Goal: Task Accomplishment & Management: Manage account settings

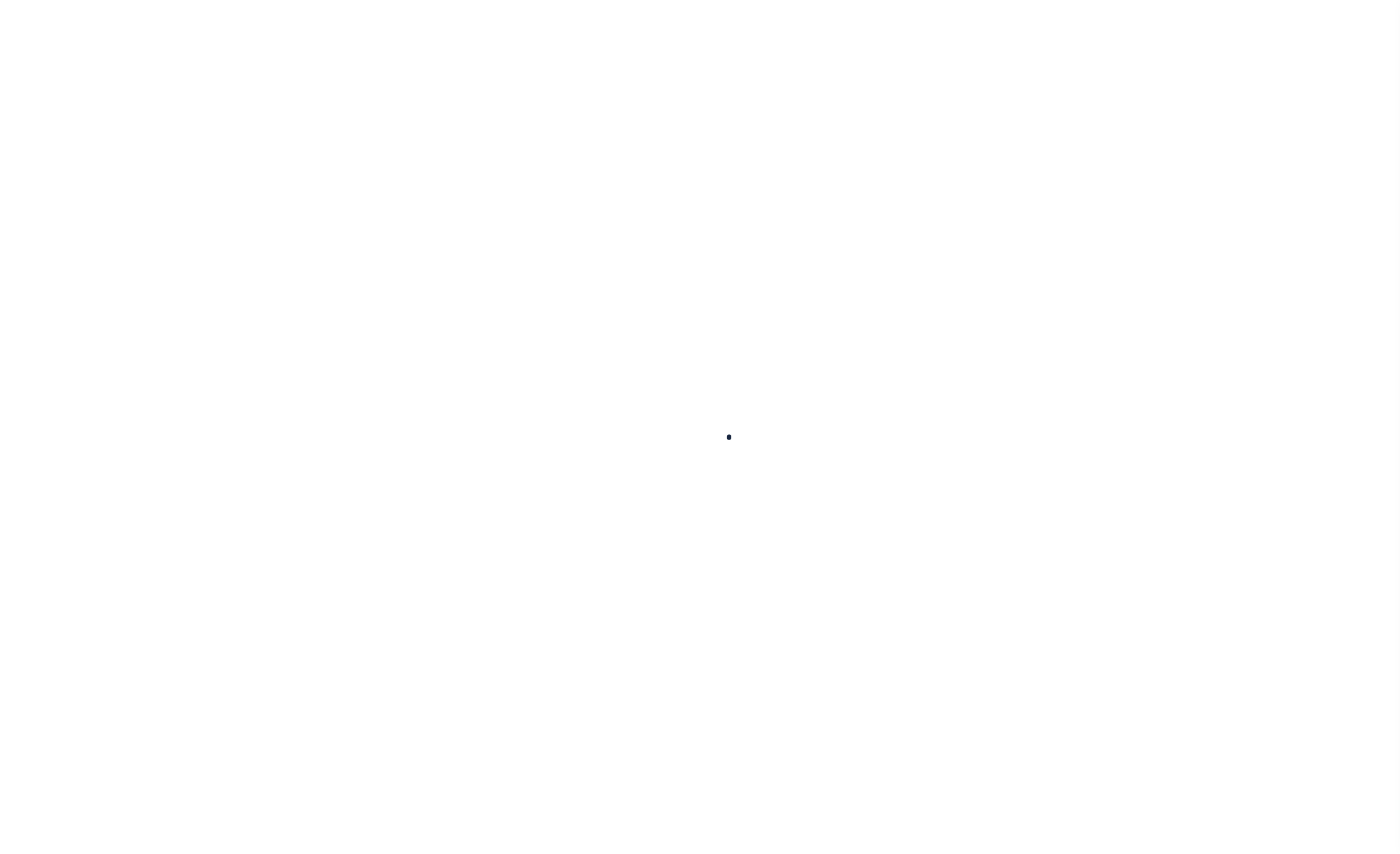
select select
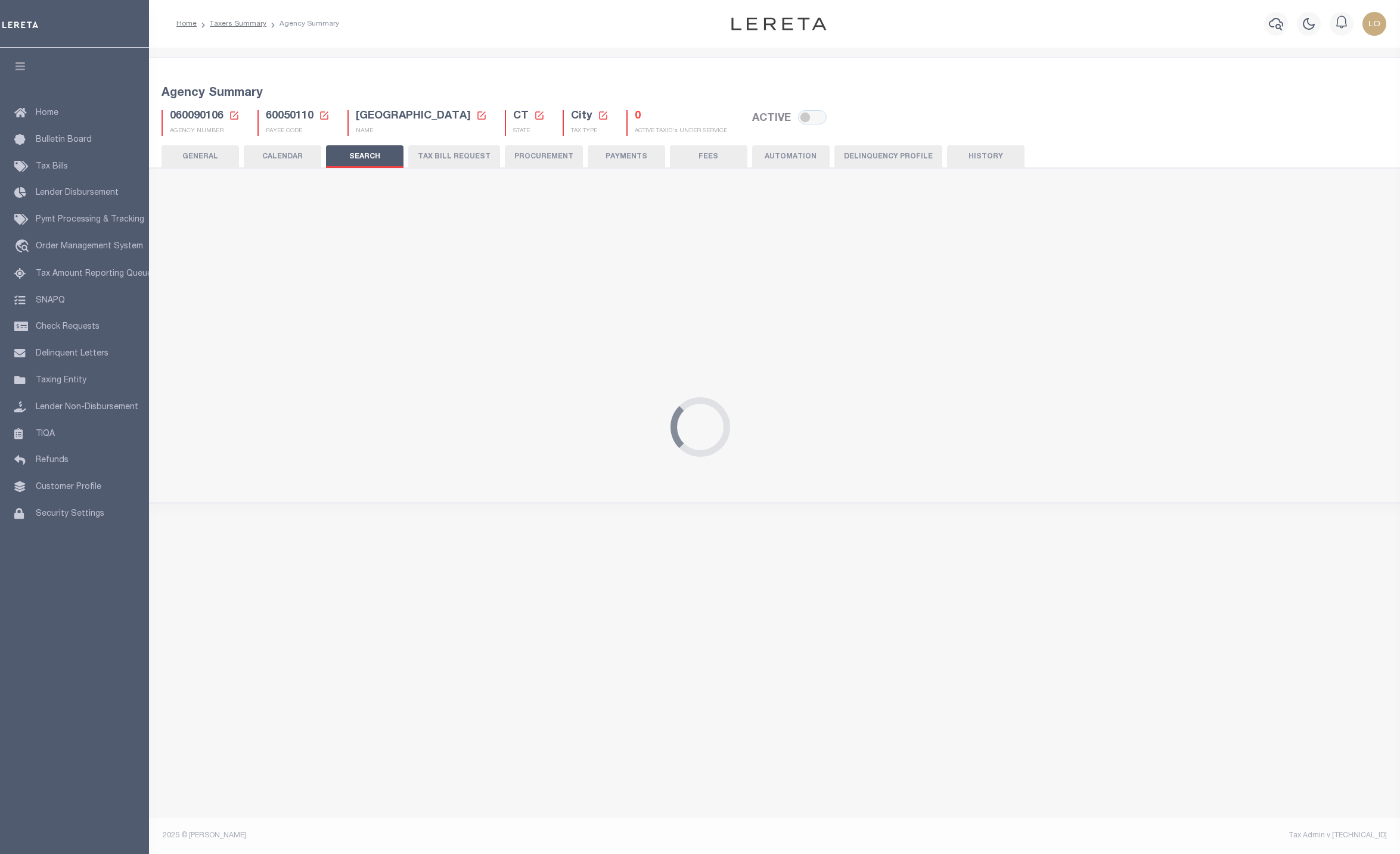
checkbox input "false"
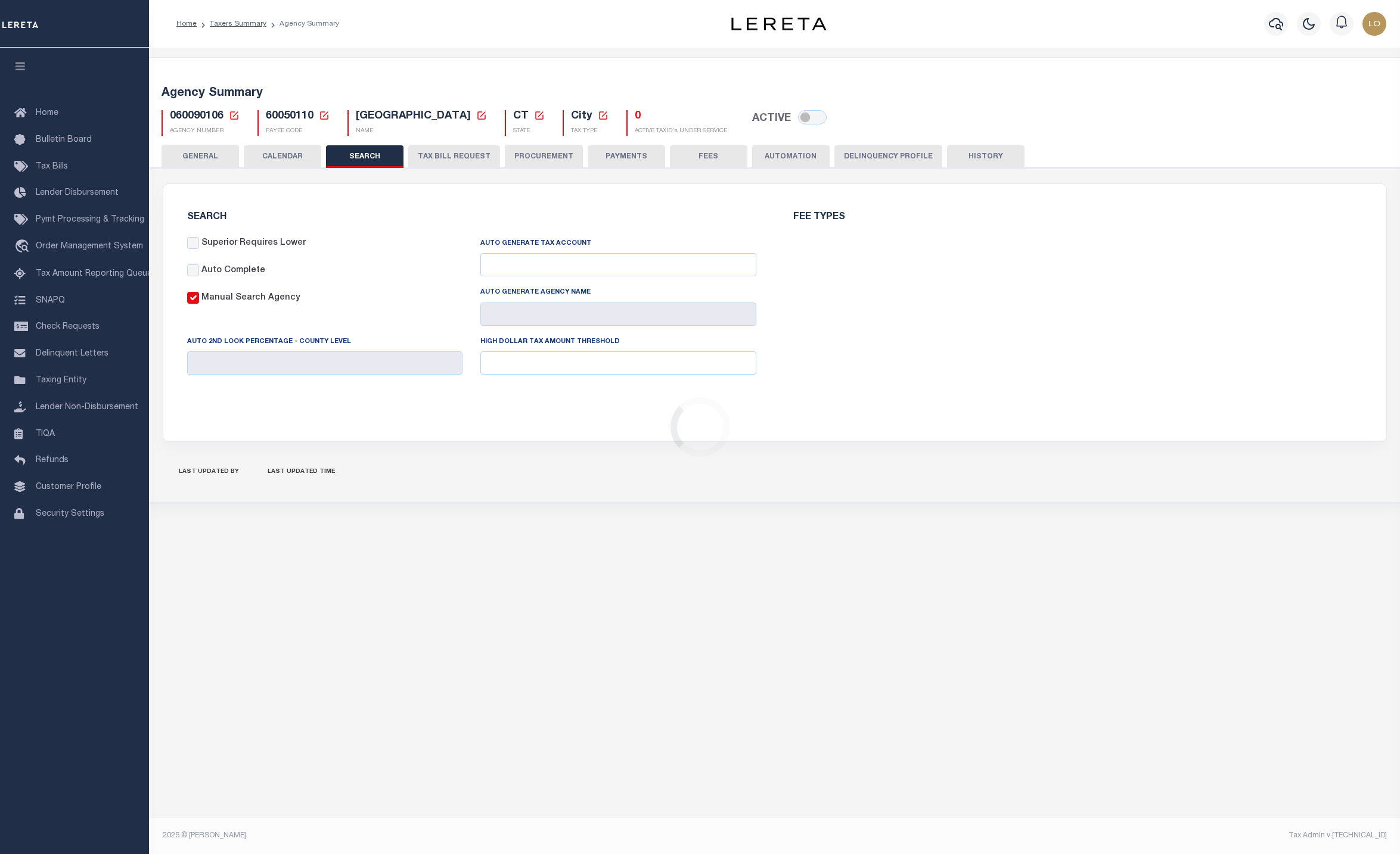
checkbox input "false"
type input "13000"
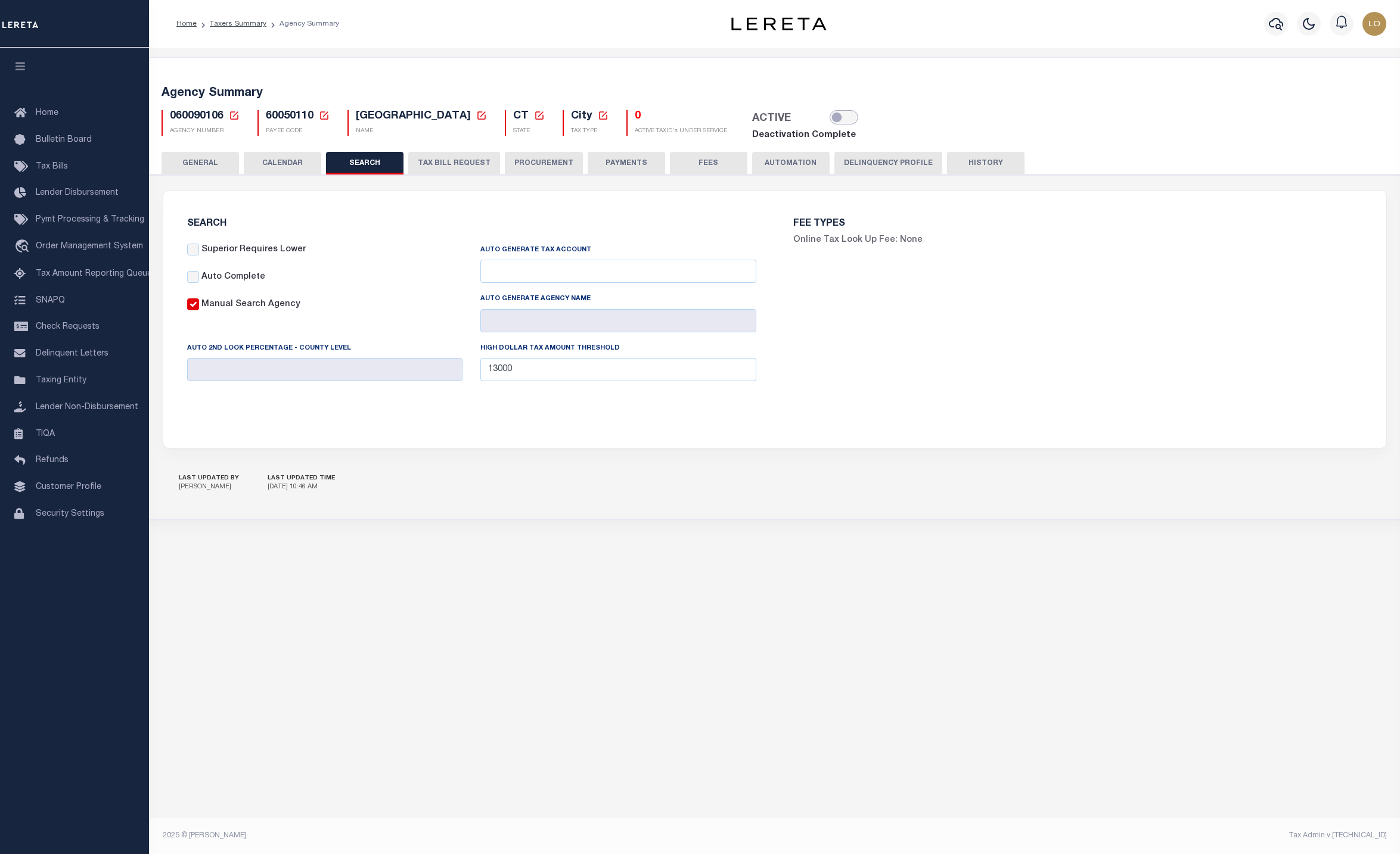
click at [829, 118] on input "checkbox" at bounding box center [844, 117] width 29 height 14
checkbox input "true"
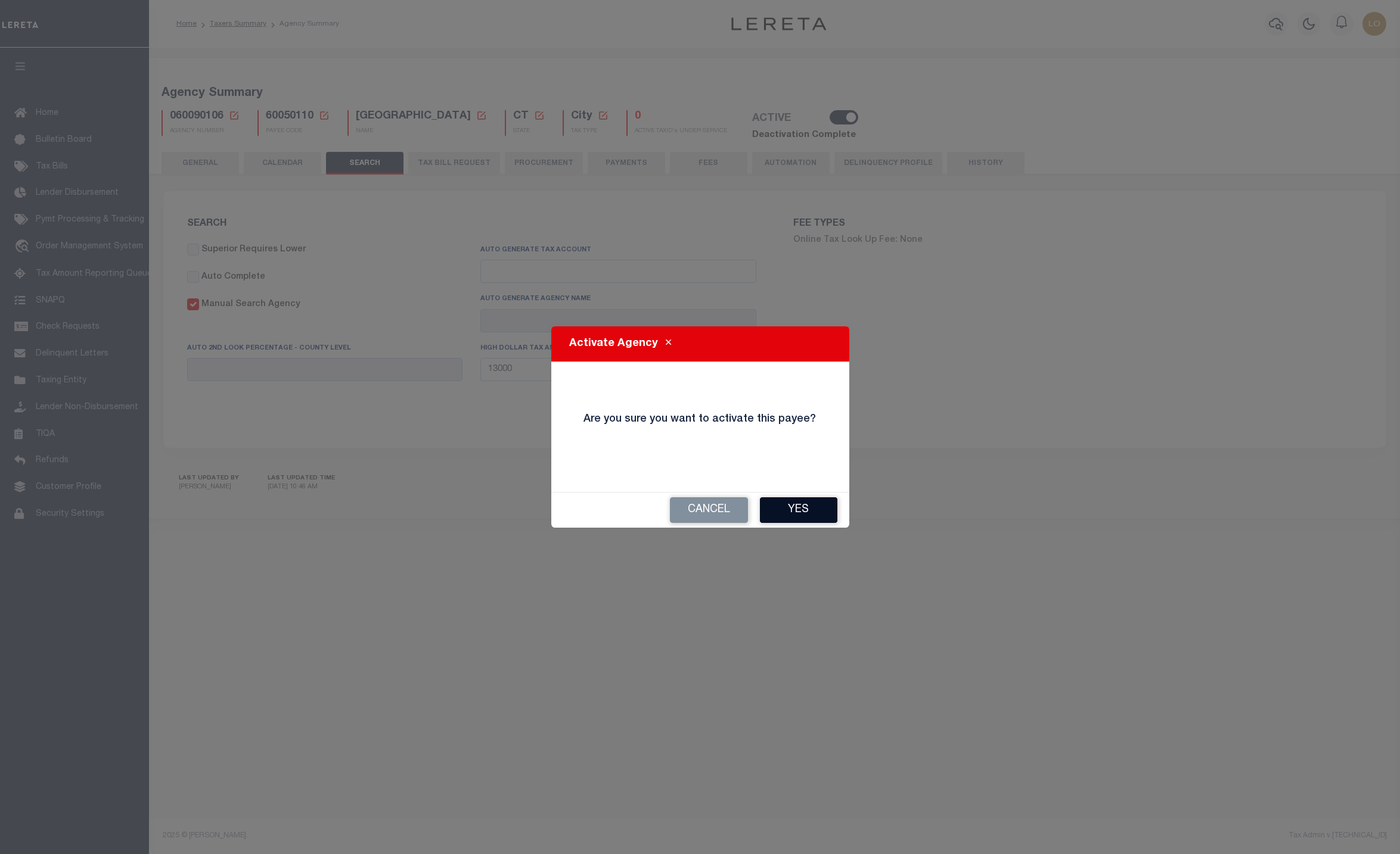
click at [801, 521] on button "Yes" at bounding box center [799, 510] width 78 height 26
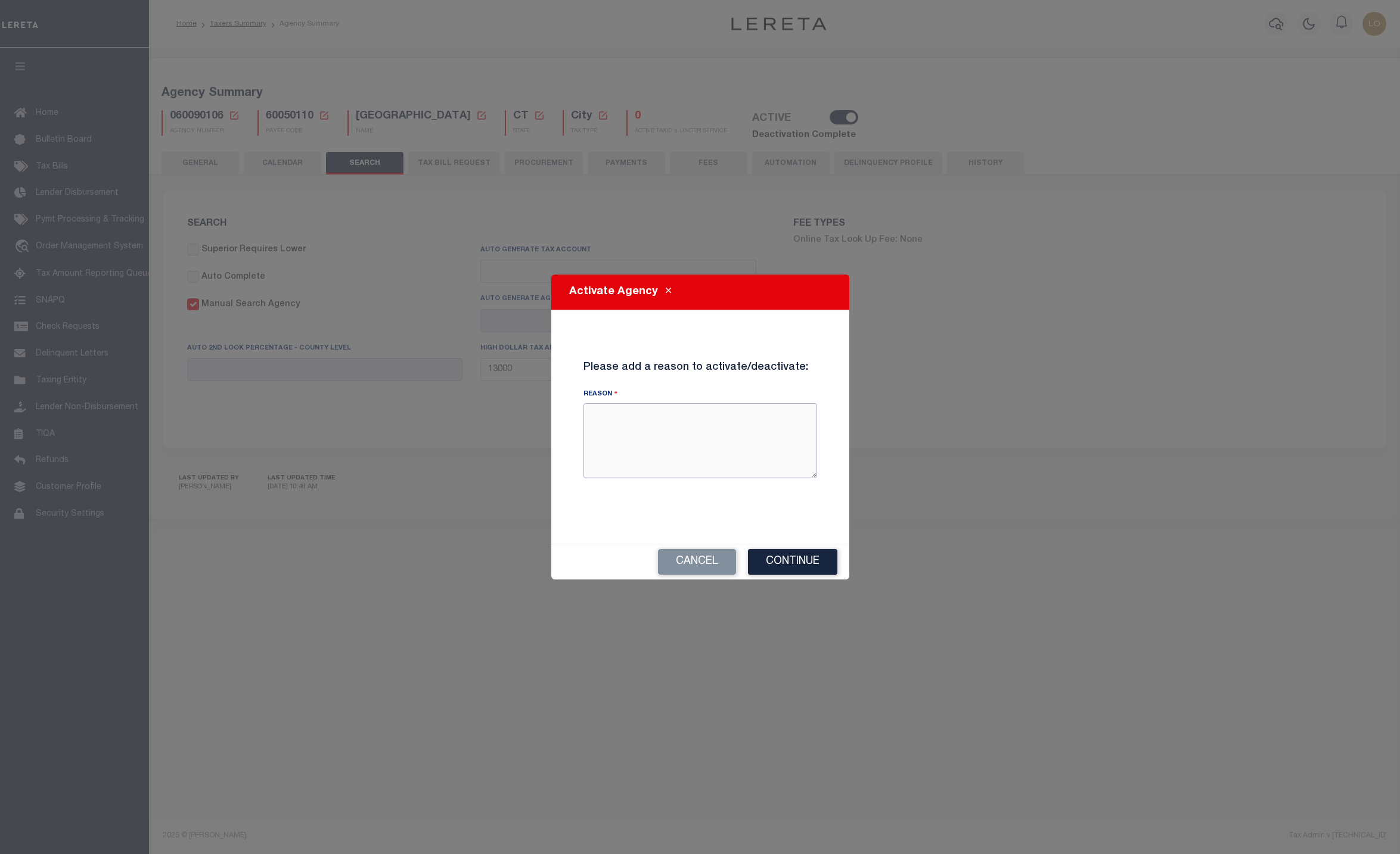
click at [659, 444] on textarea "Reason" at bounding box center [700, 441] width 234 height 75
type textarea "test"
click at [794, 570] on button "Continue" at bounding box center [792, 562] width 89 height 26
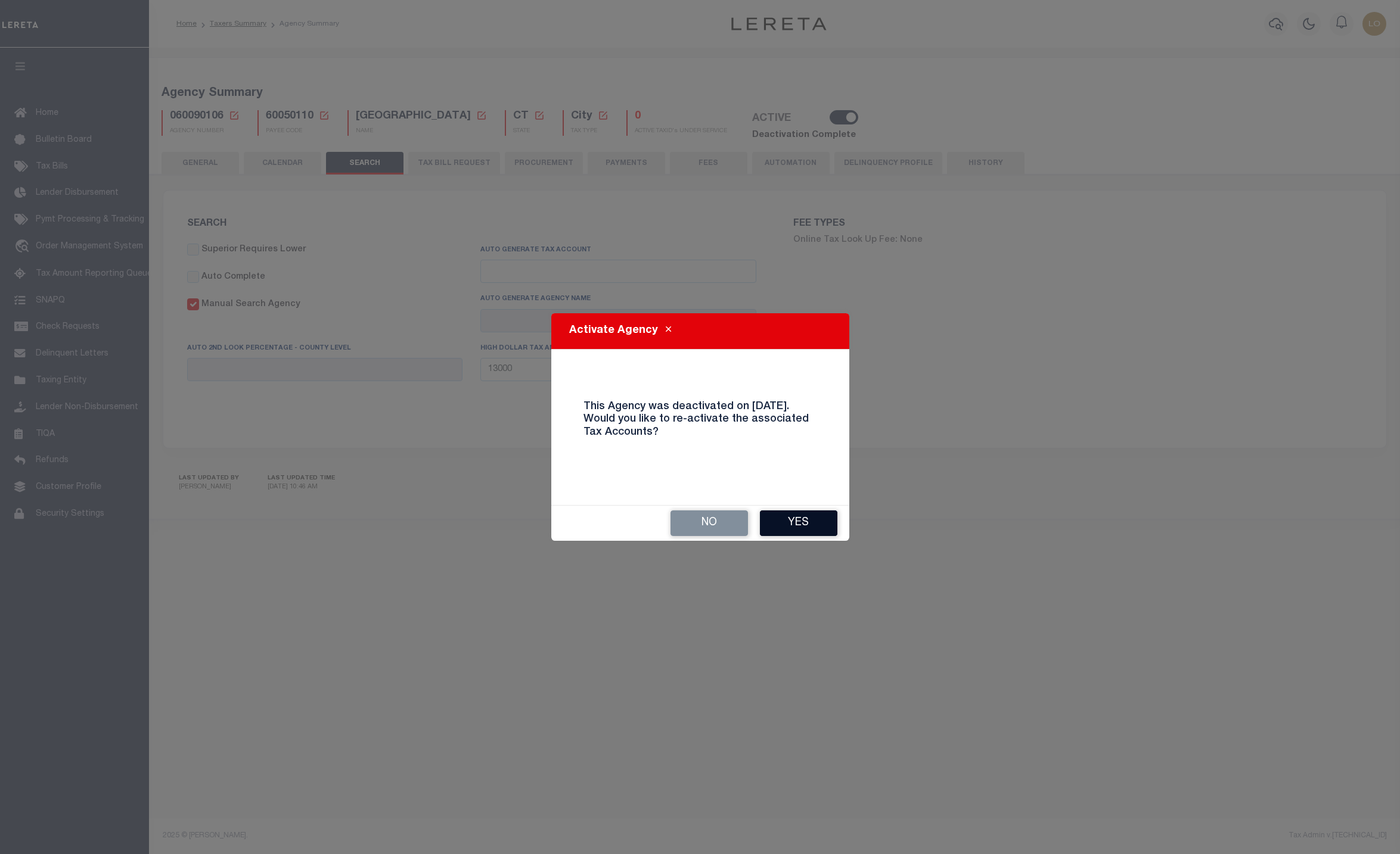
click at [803, 528] on button "Yes" at bounding box center [799, 523] width 78 height 26
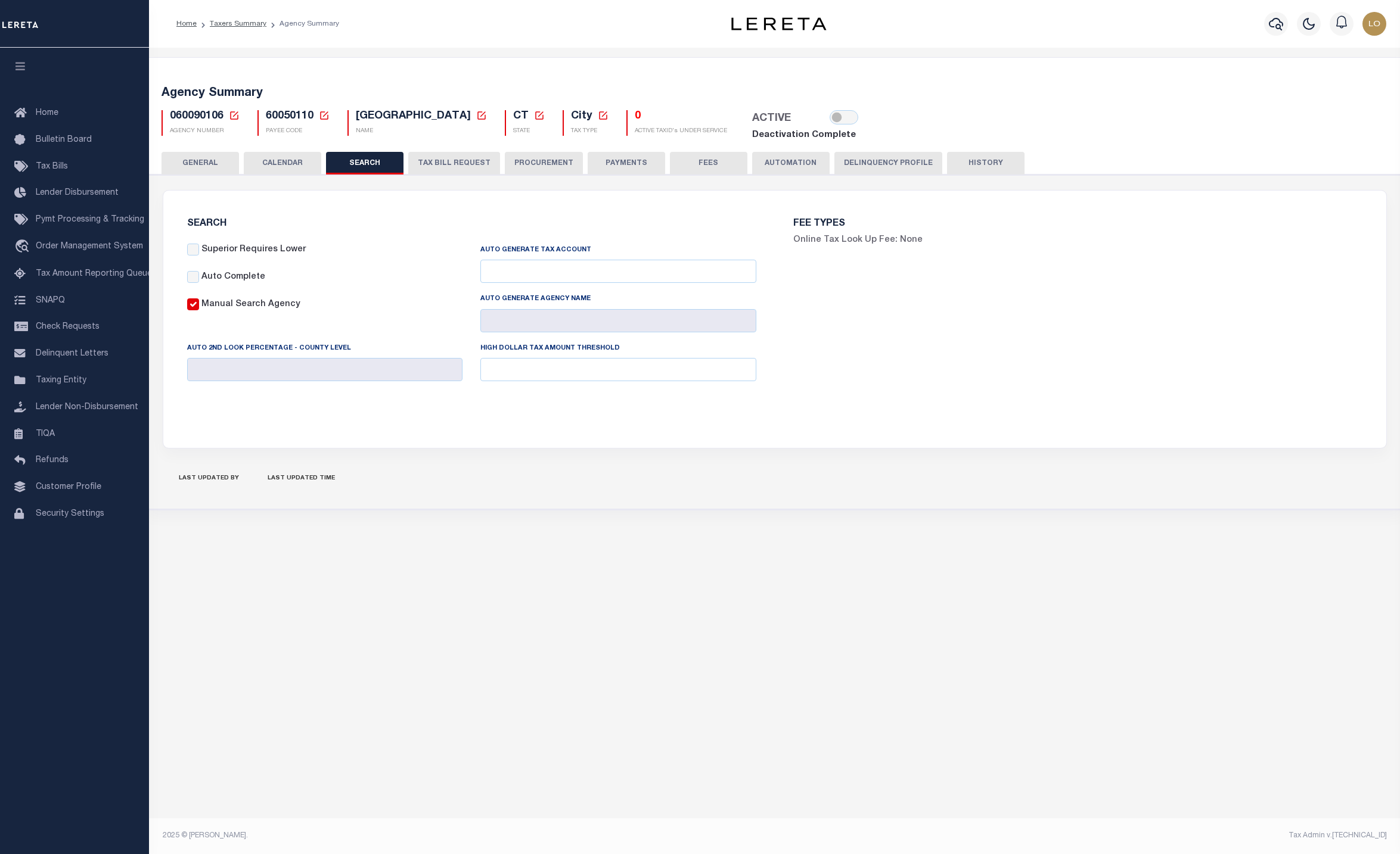
checkbox input "false"
type input "13000"
click at [829, 111] on input "checkbox" at bounding box center [844, 117] width 29 height 14
checkbox input "true"
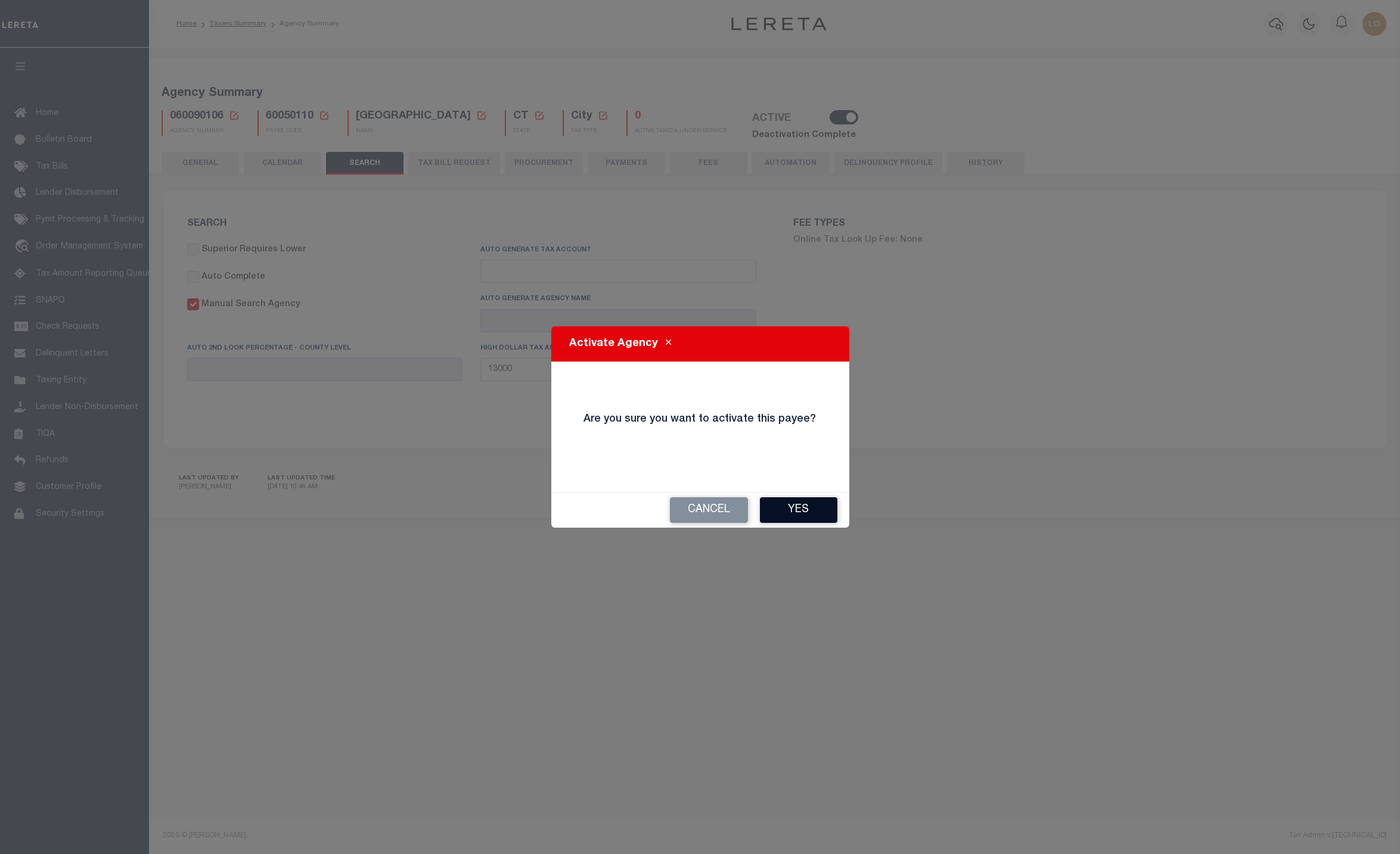
click at [792, 513] on button "Yes" at bounding box center [799, 510] width 78 height 26
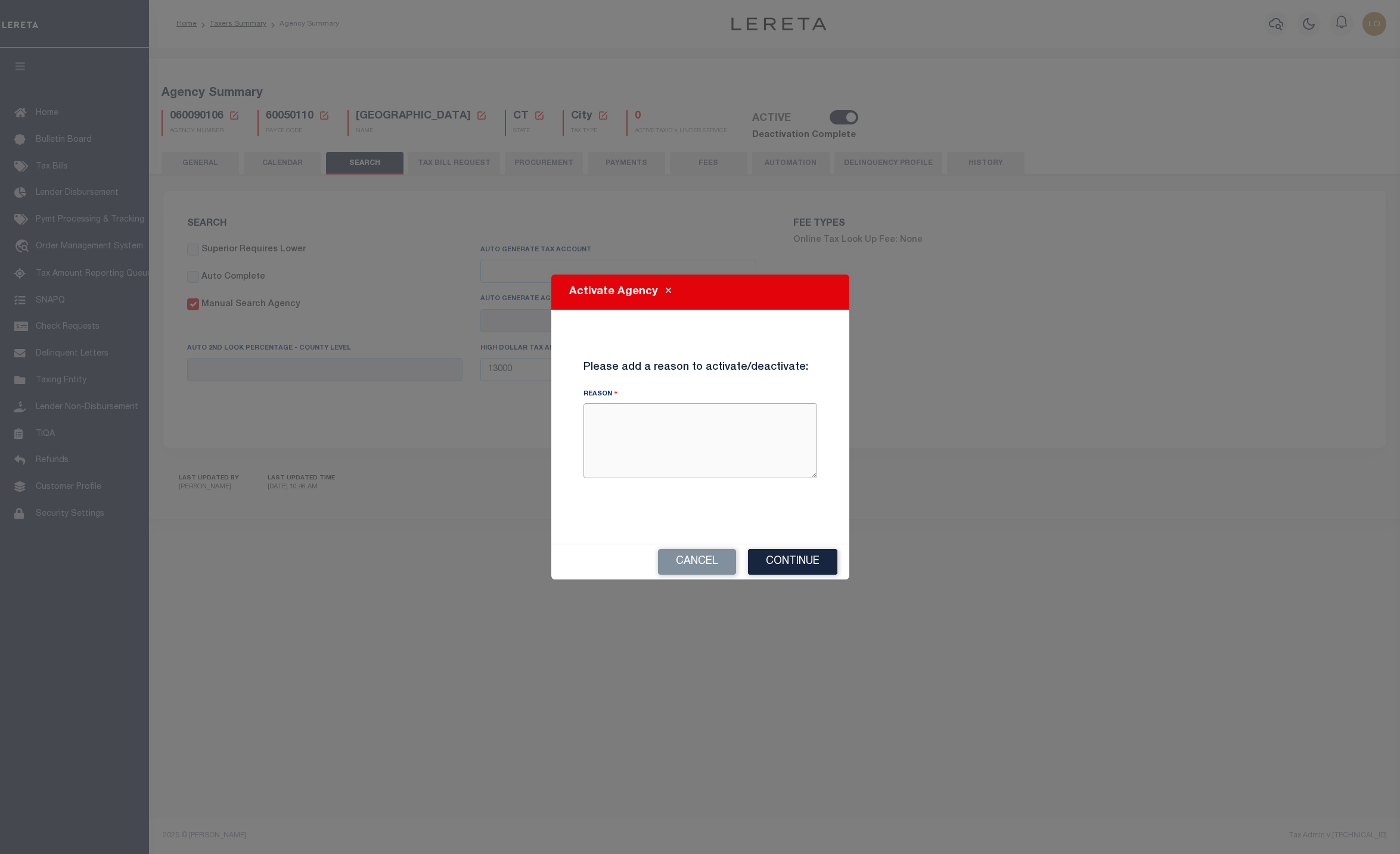
click at [743, 415] on textarea "Reason" at bounding box center [700, 441] width 234 height 75
type textarea "test"
click at [781, 564] on button "Continue" at bounding box center [792, 562] width 89 height 26
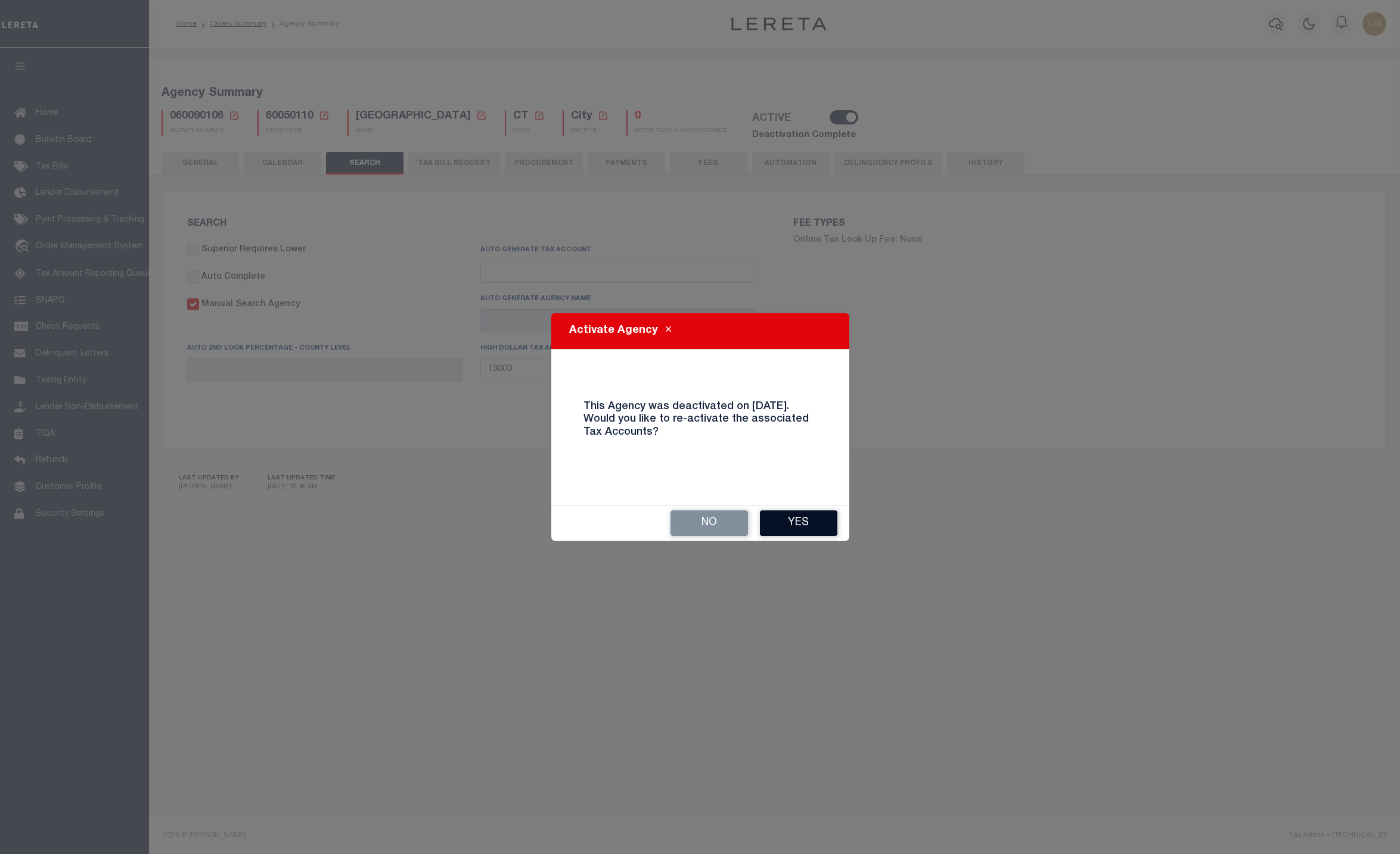
click at [822, 526] on button "Yes" at bounding box center [799, 523] width 78 height 26
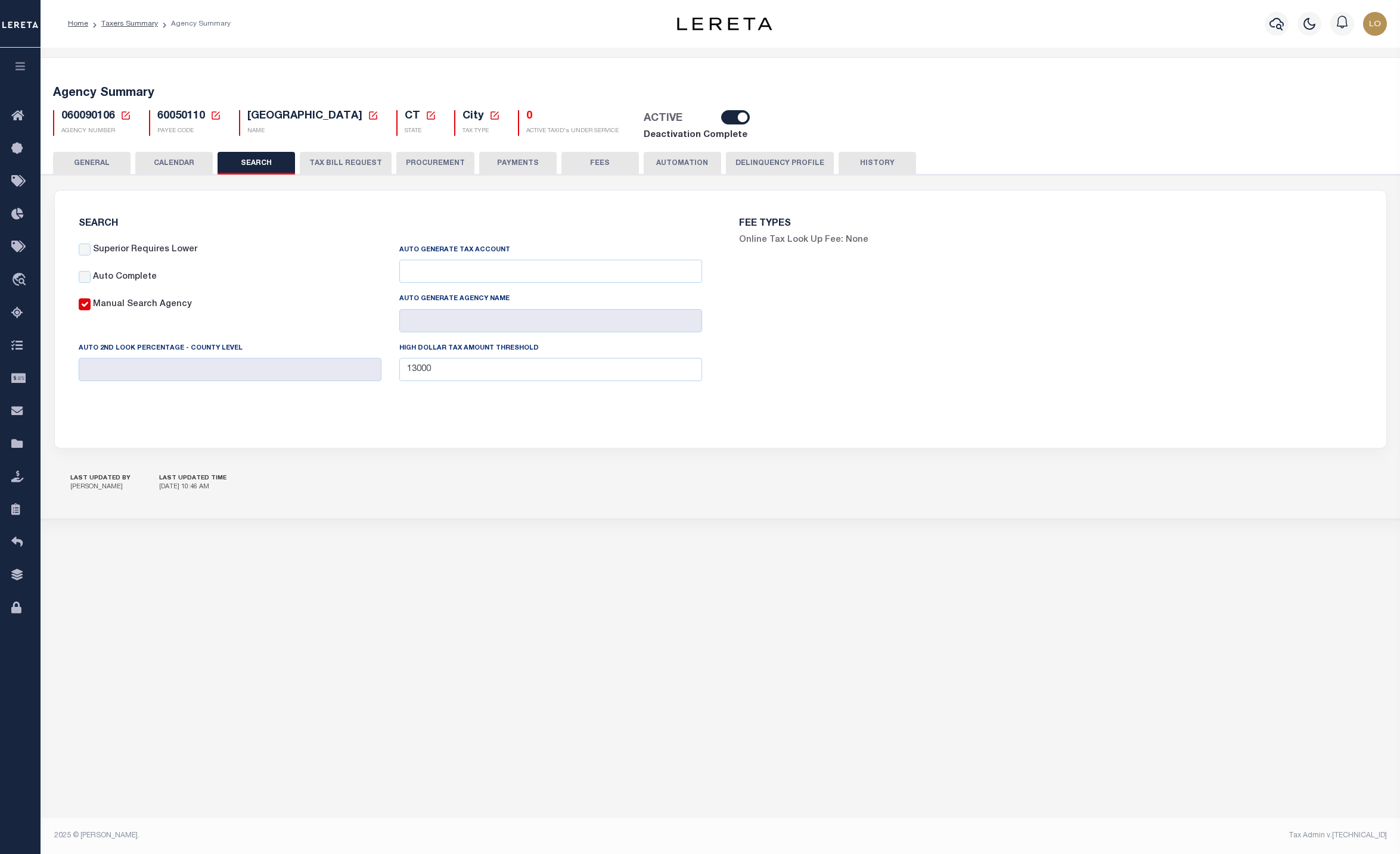
click at [303, 651] on div "Agency Summary 060090106 Agency Number Edit Cancel Ok New Agency Number Cancel …" at bounding box center [719, 432] width 1359 height 769
click at [16, 68] on icon "button" at bounding box center [20, 66] width 14 height 11
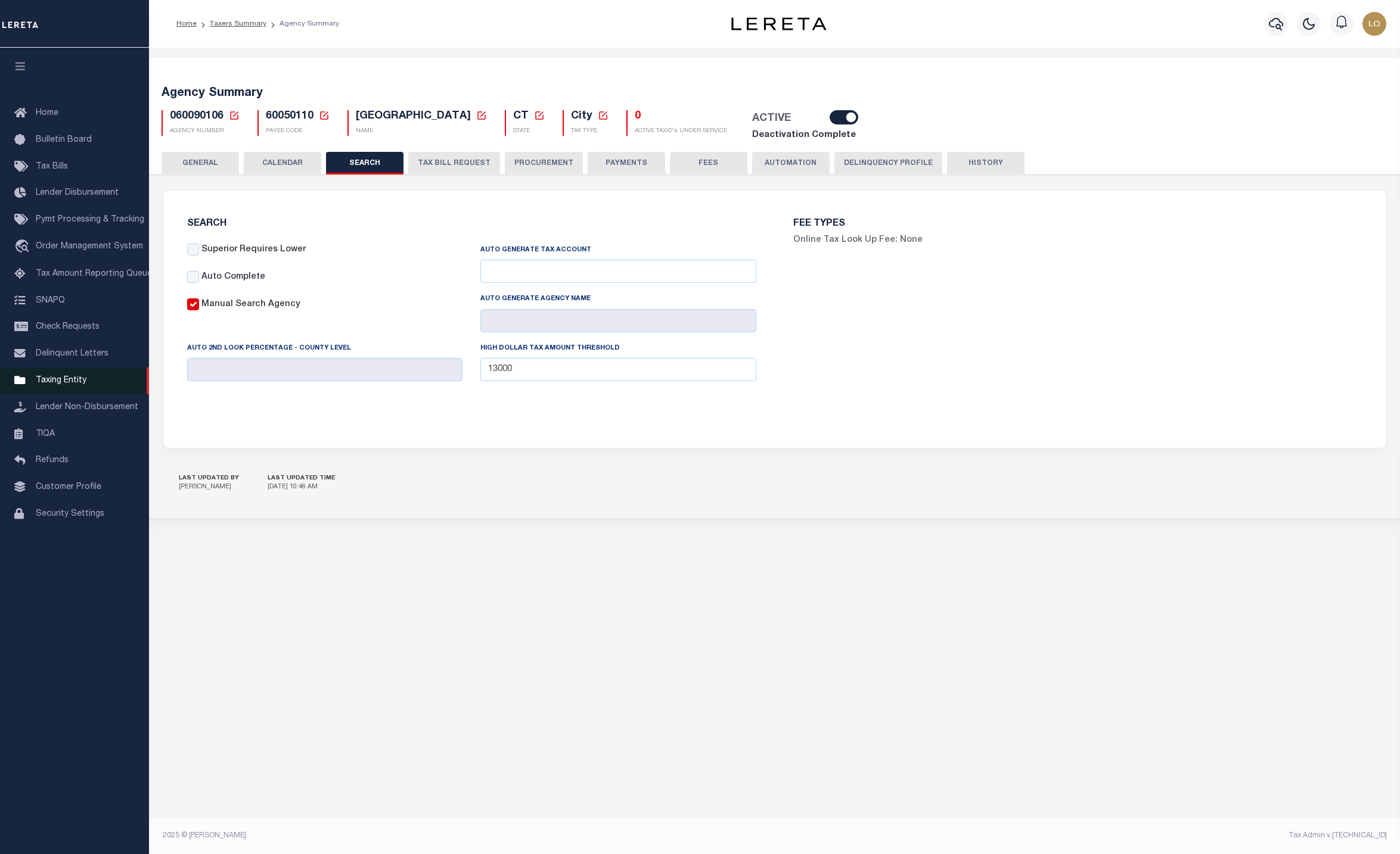
click at [84, 386] on link "Taxing Entity" at bounding box center [74, 380] width 149 height 27
click at [240, 115] on div "060090106 Agency Number Edit Cancel Ok New Agency Number Cancel Ok AGENCY NUMBER" at bounding box center [200, 126] width 96 height 32
click at [237, 115] on icon at bounding box center [235, 116] width 11 height 11
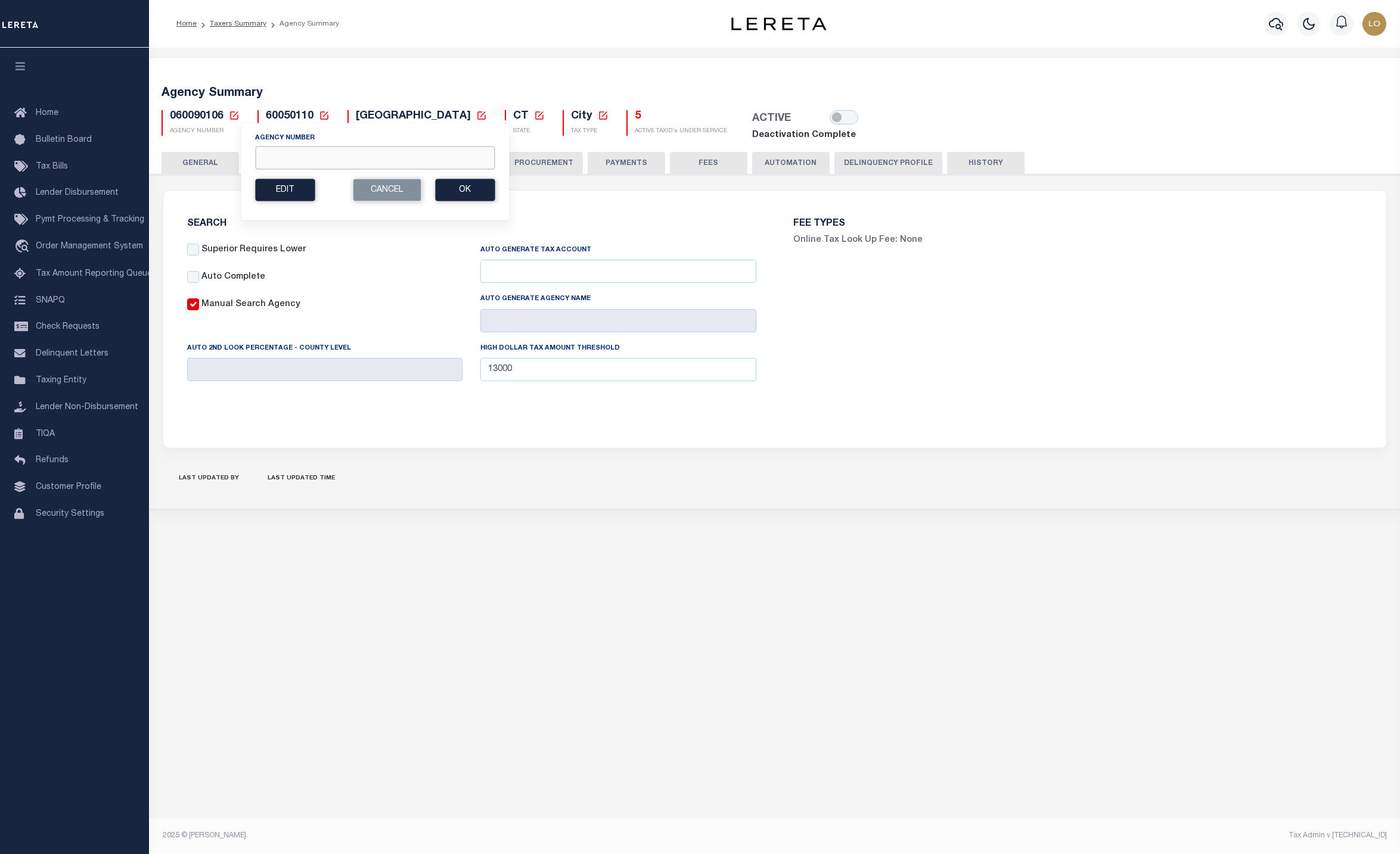
click at [277, 163] on input "Agency Number" at bounding box center [374, 157] width 239 height 23
type input "010070000"
click at [476, 186] on button "Ok" at bounding box center [464, 189] width 59 height 22
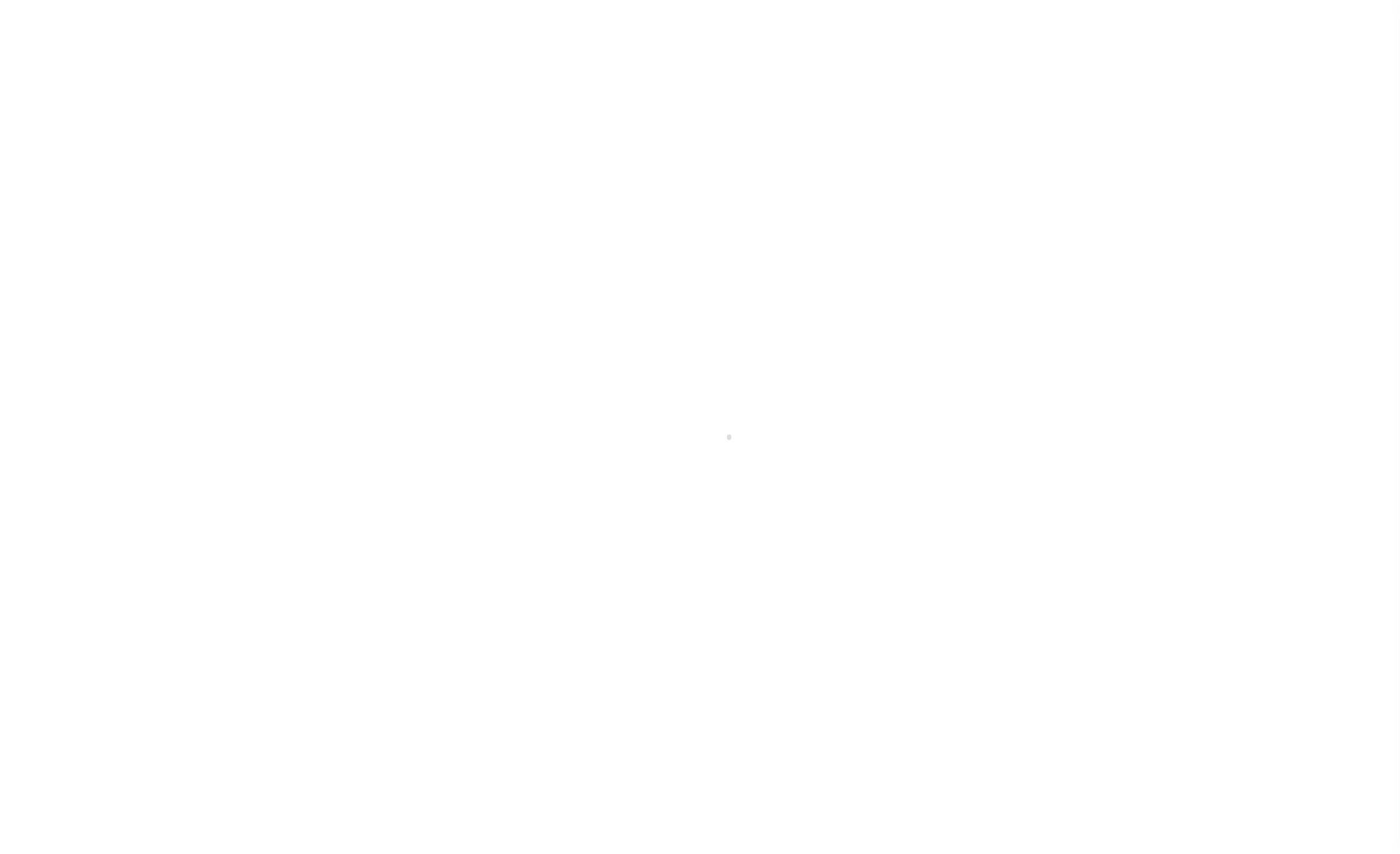
select select
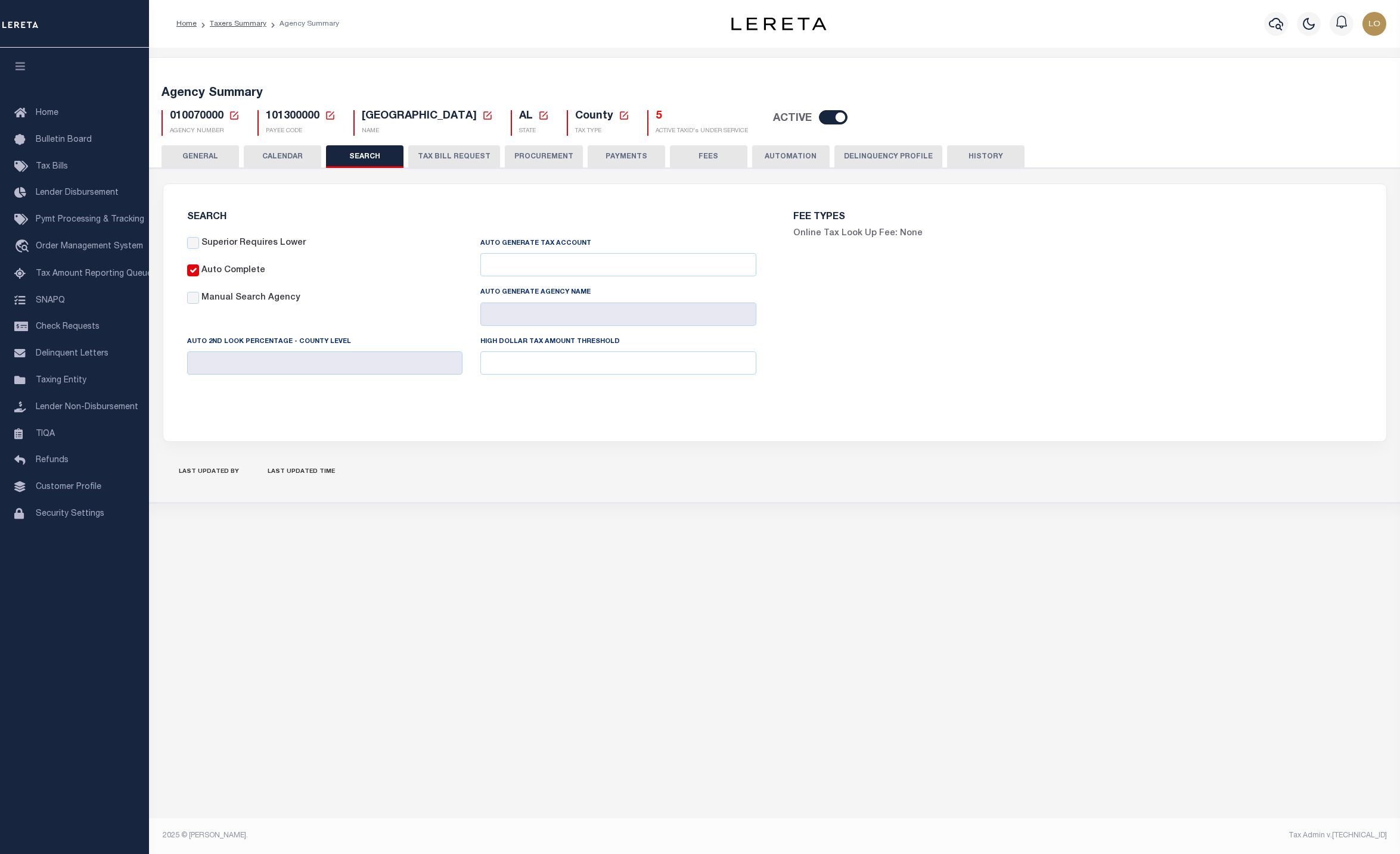
checkbox input "false"
type input "7000"
click at [205, 164] on button "GENERAL" at bounding box center [200, 156] width 78 height 22
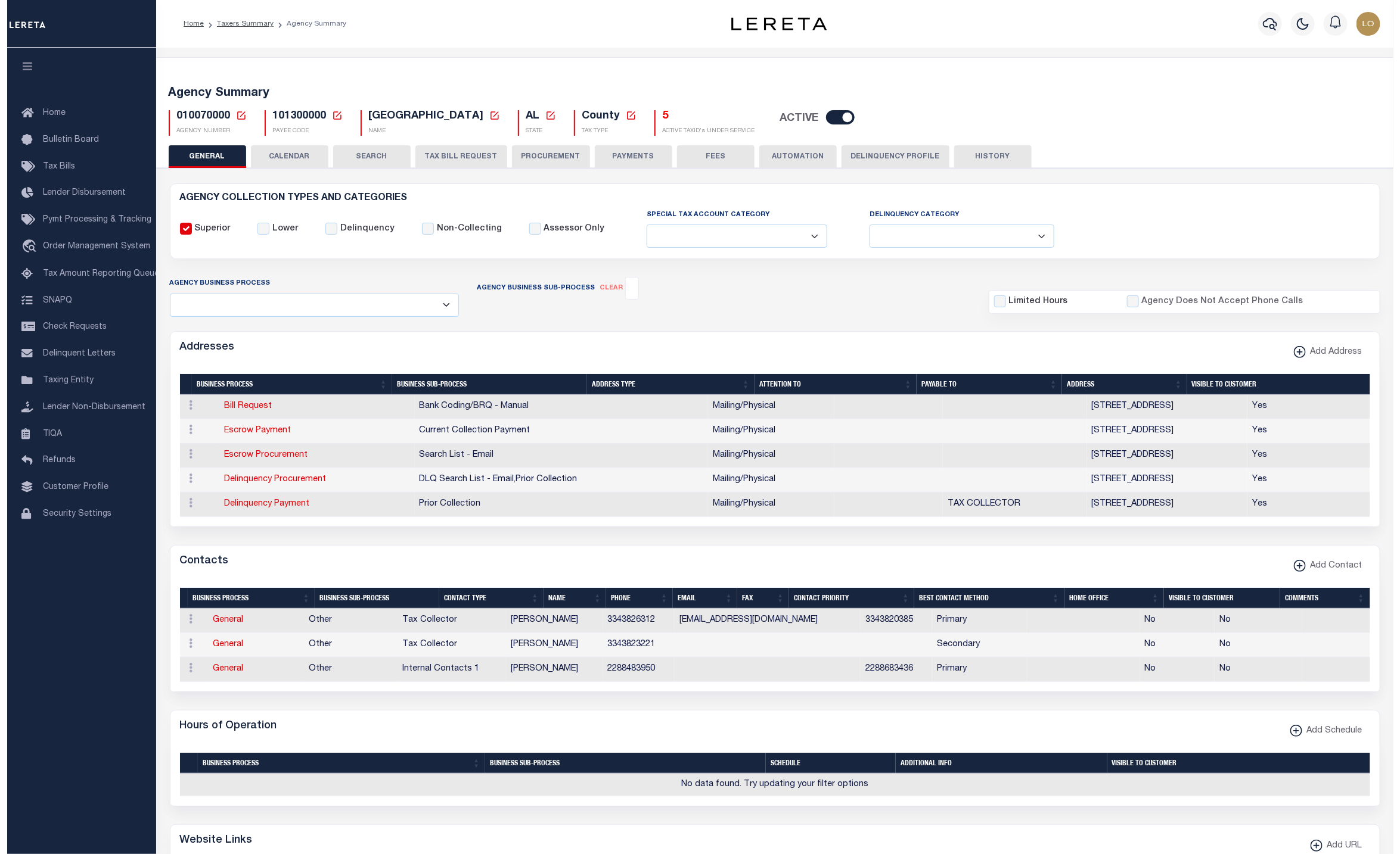
scroll to position [476, 0]
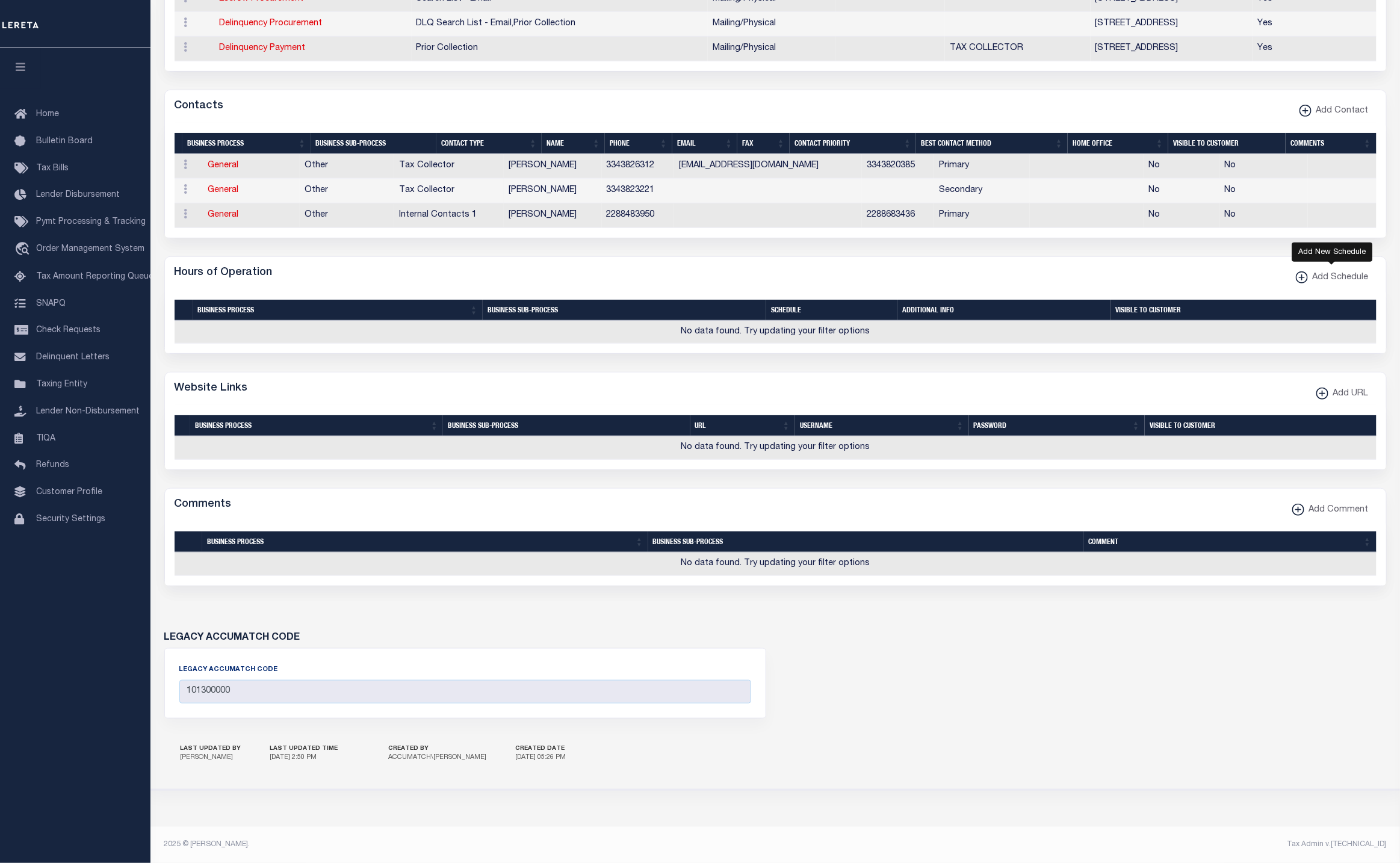
click at [1339, 273] on span "Add Schedule" at bounding box center [1338, 278] width 61 height 13
select select
checkbox input "true"
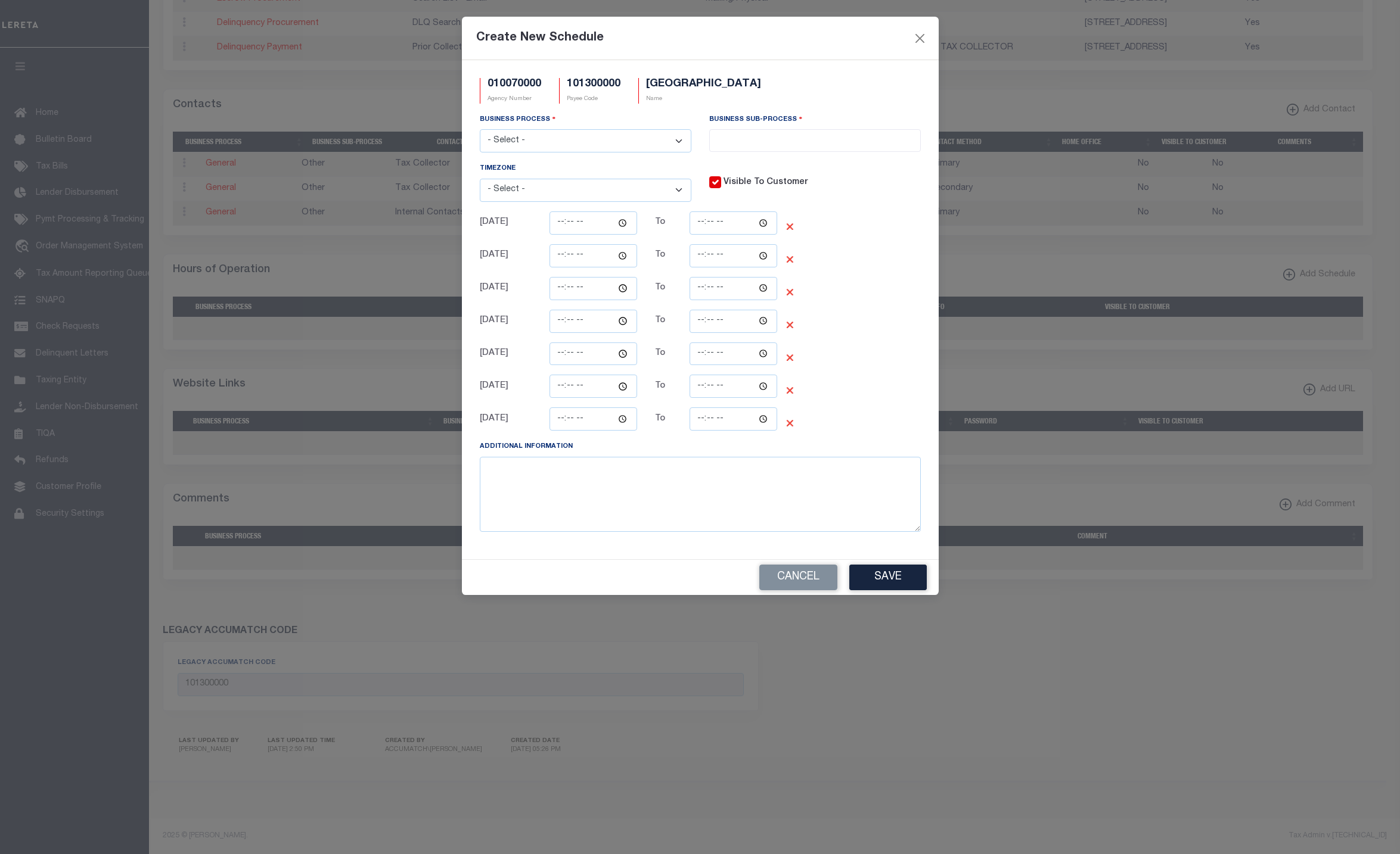
click at [554, 144] on select "- Select - All Automation Bill Request Delinquency Payment Delinquency Procurem…" at bounding box center [586, 141] width 211 height 23
select select "7"
click at [480, 130] on select "- Select - All Automation Bill Request Delinquency Payment Delinquency Procurem…" at bounding box center [586, 141] width 211 height 23
click at [751, 149] on span at bounding box center [815, 140] width 211 height 22
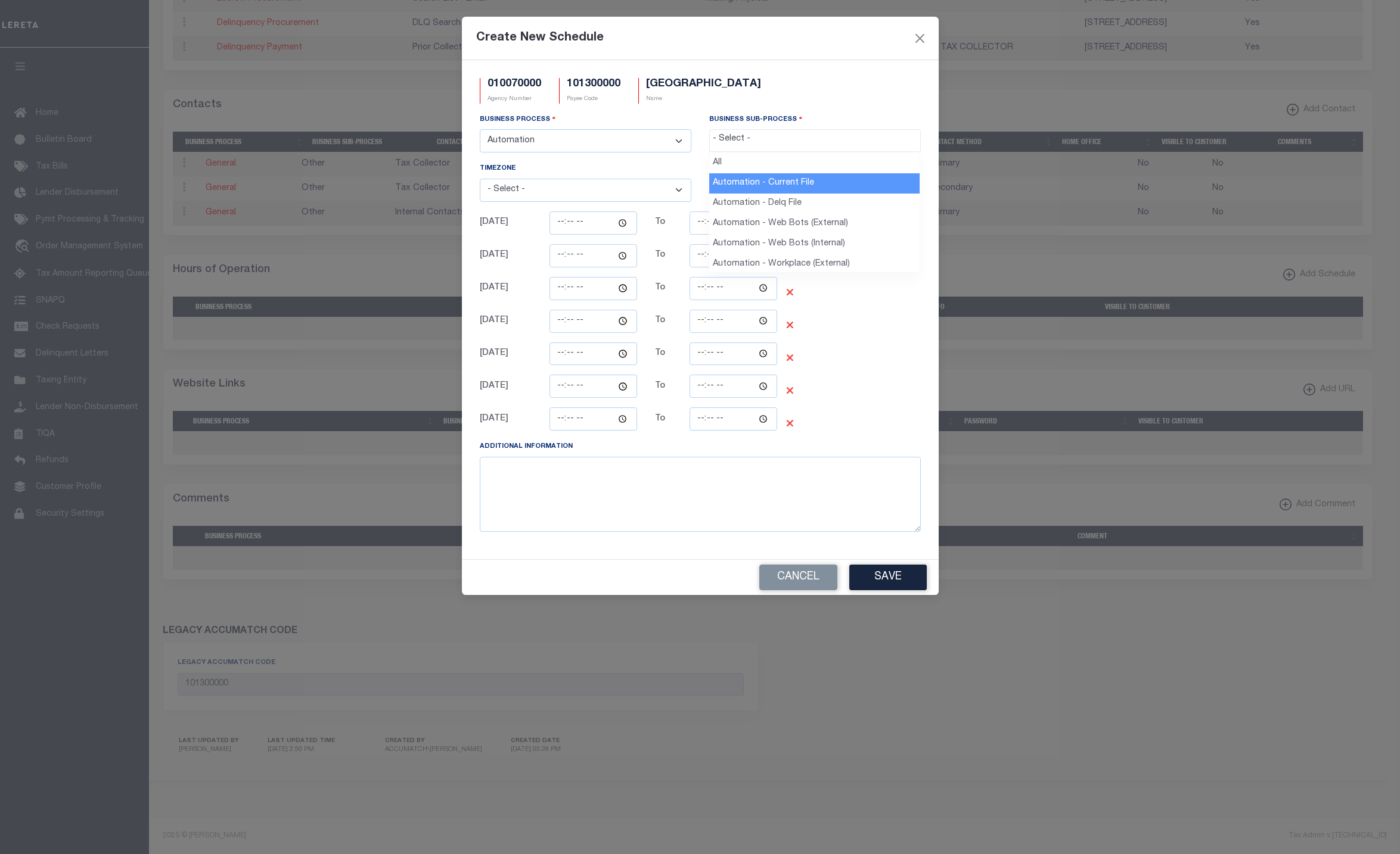
select select "37"
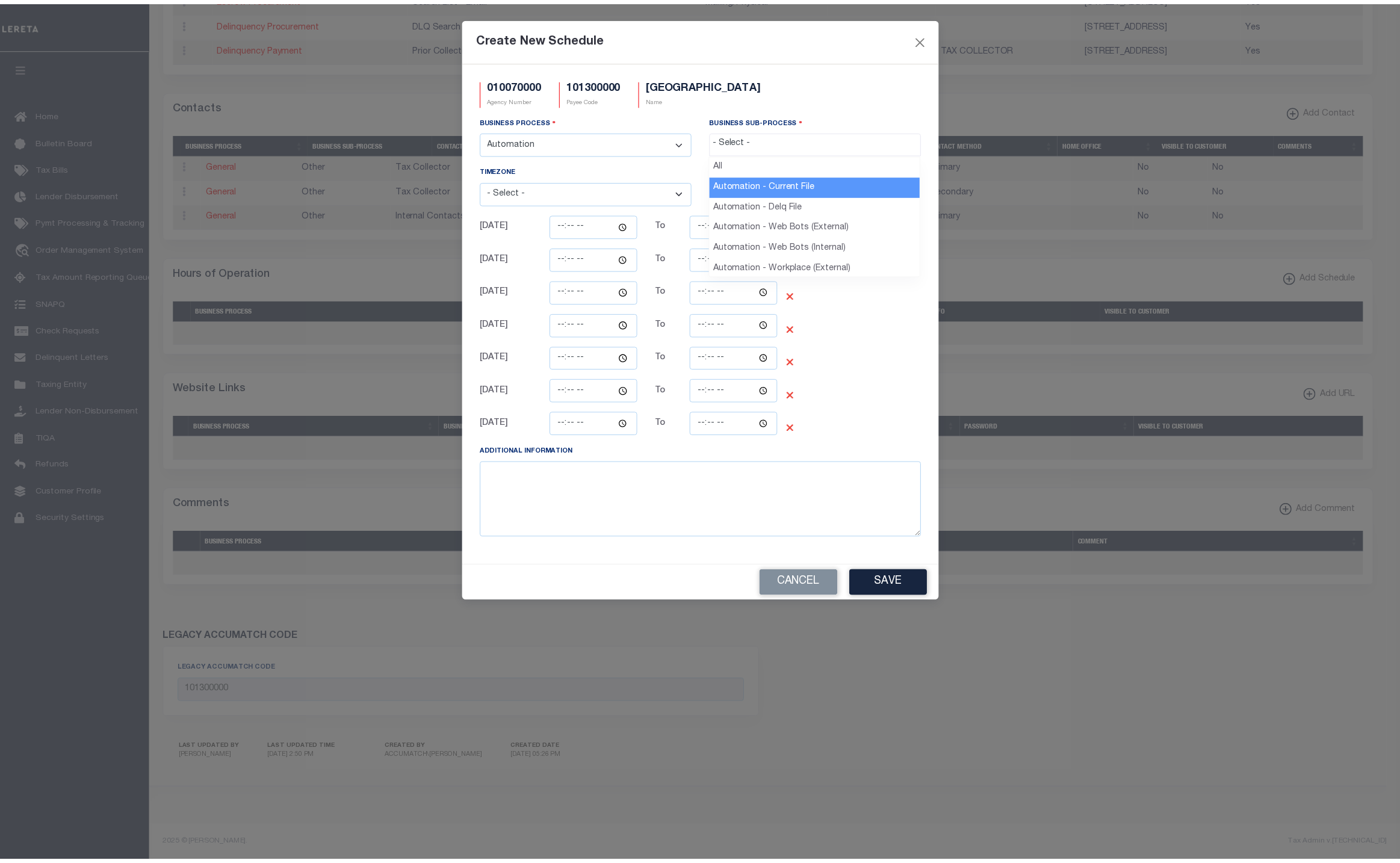
scroll to position [11, 0]
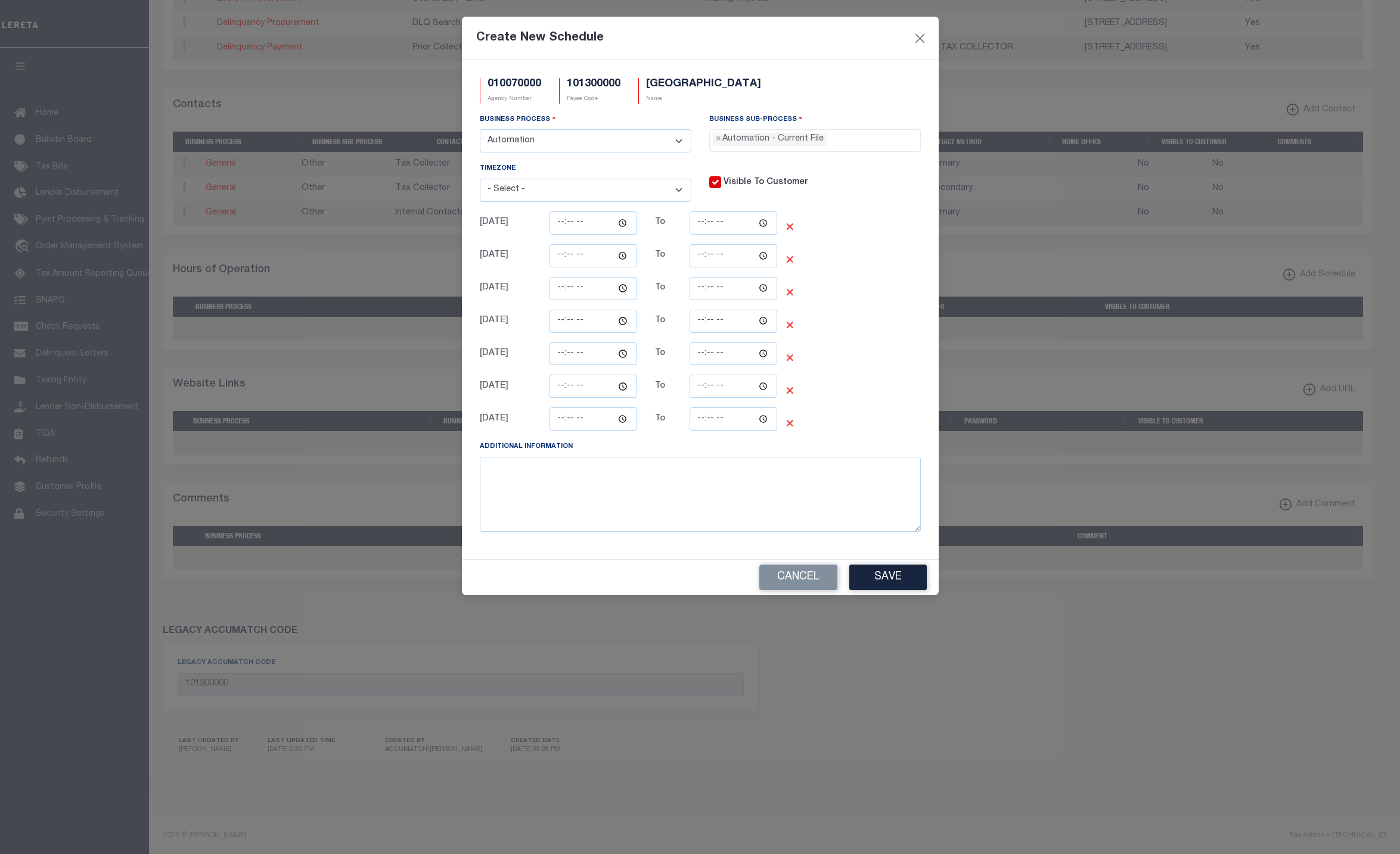
click at [567, 190] on select "- Select - (UTC-10:00) Hawaii (UTC-09:00) Alaska (UTC-08:00) Pacific Time (US &…" at bounding box center [586, 190] width 211 height 23
click at [885, 244] on div "Monday To ❌" at bounding box center [681, 228] width 421 height 33
click at [623, 220] on input "time" at bounding box center [593, 223] width 87 height 23
type input "00:24"
click at [719, 227] on input "time" at bounding box center [733, 223] width 87 height 23
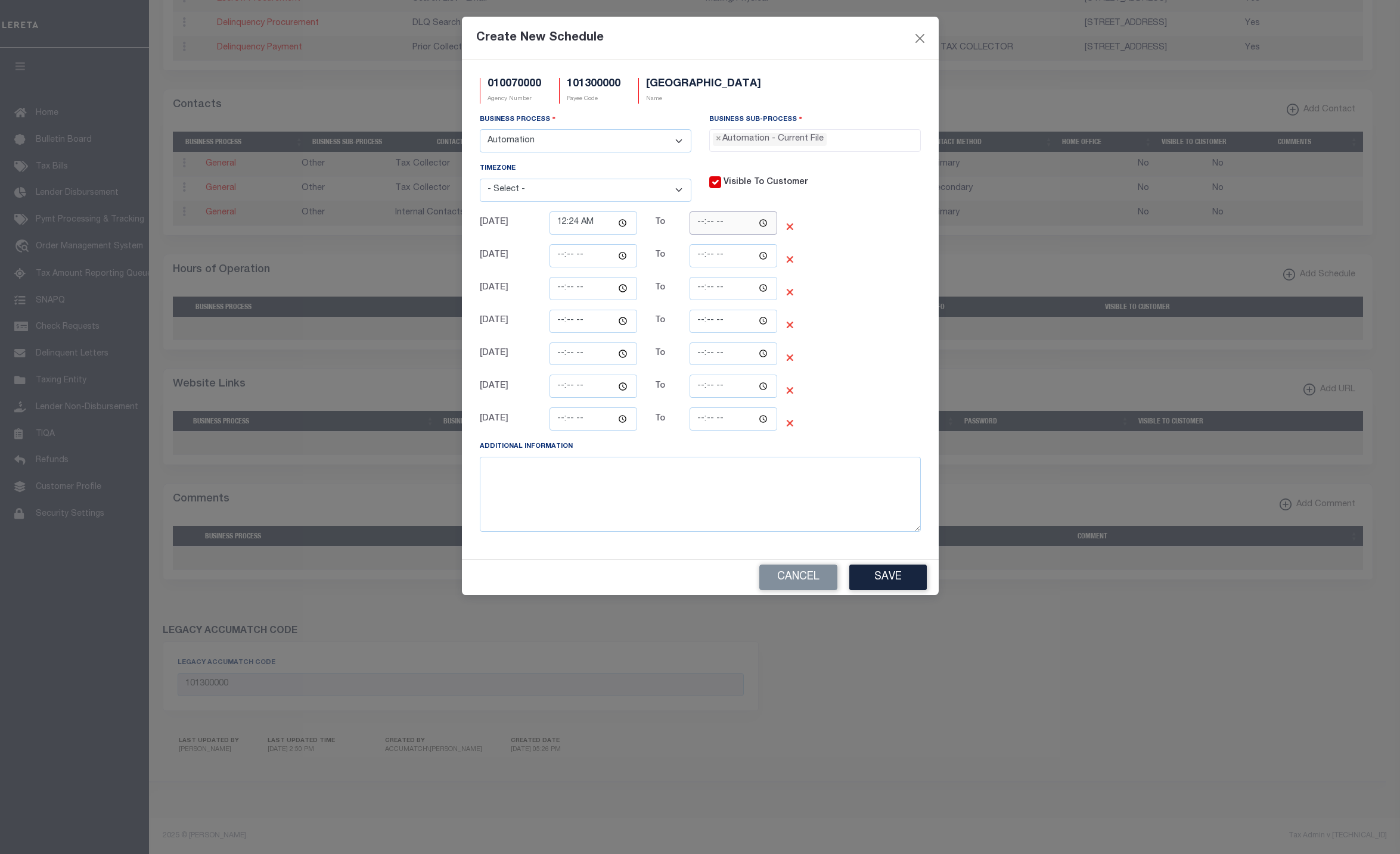
click at [762, 222] on input "time" at bounding box center [733, 223] width 87 height 23
type input "23:24"
click at [857, 354] on div "Friday To ❌" at bounding box center [681, 359] width 421 height 33
click at [619, 489] on textarea at bounding box center [700, 494] width 441 height 75
type textarea "test"
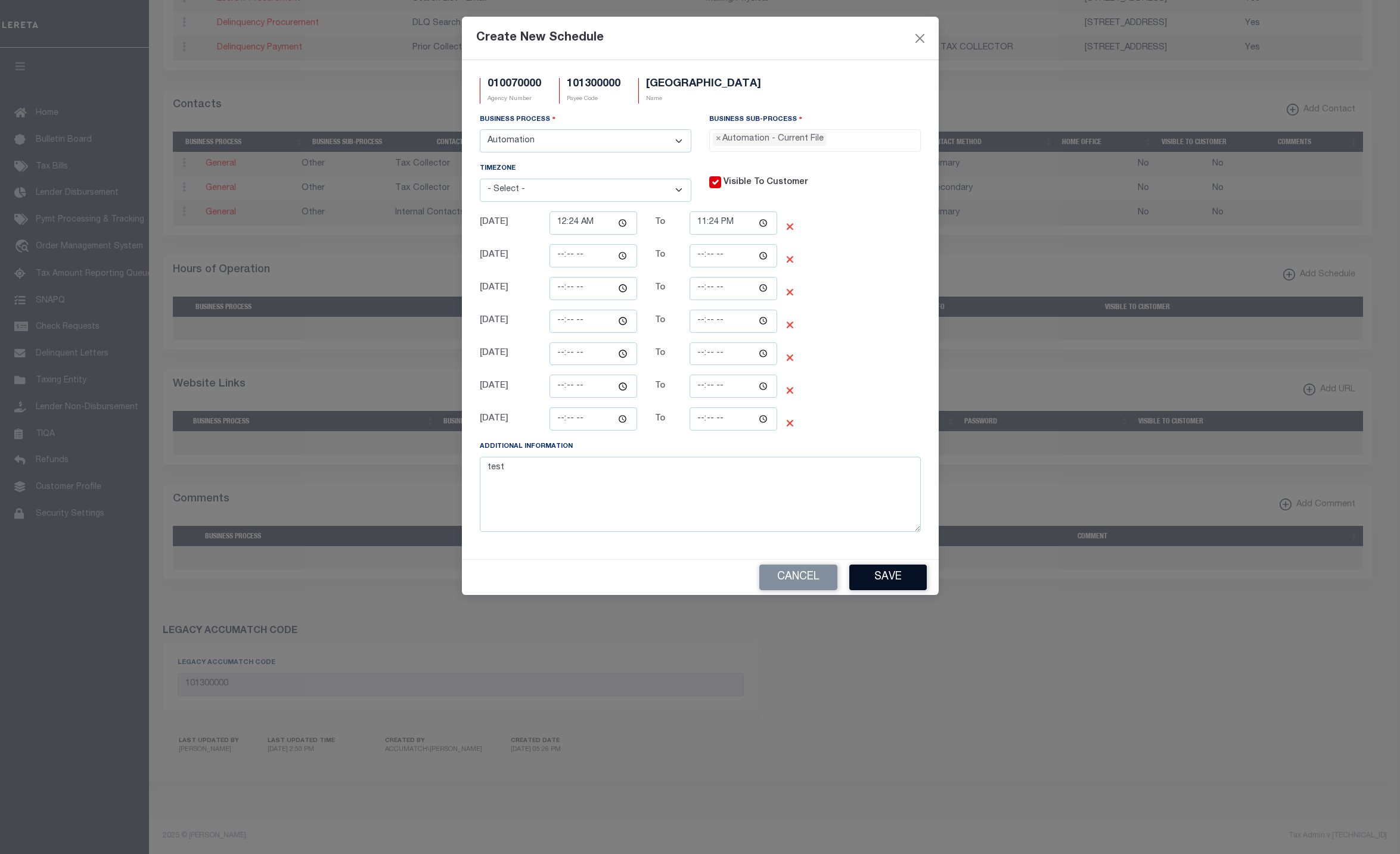
click at [893, 583] on button "Save" at bounding box center [888, 577] width 78 height 26
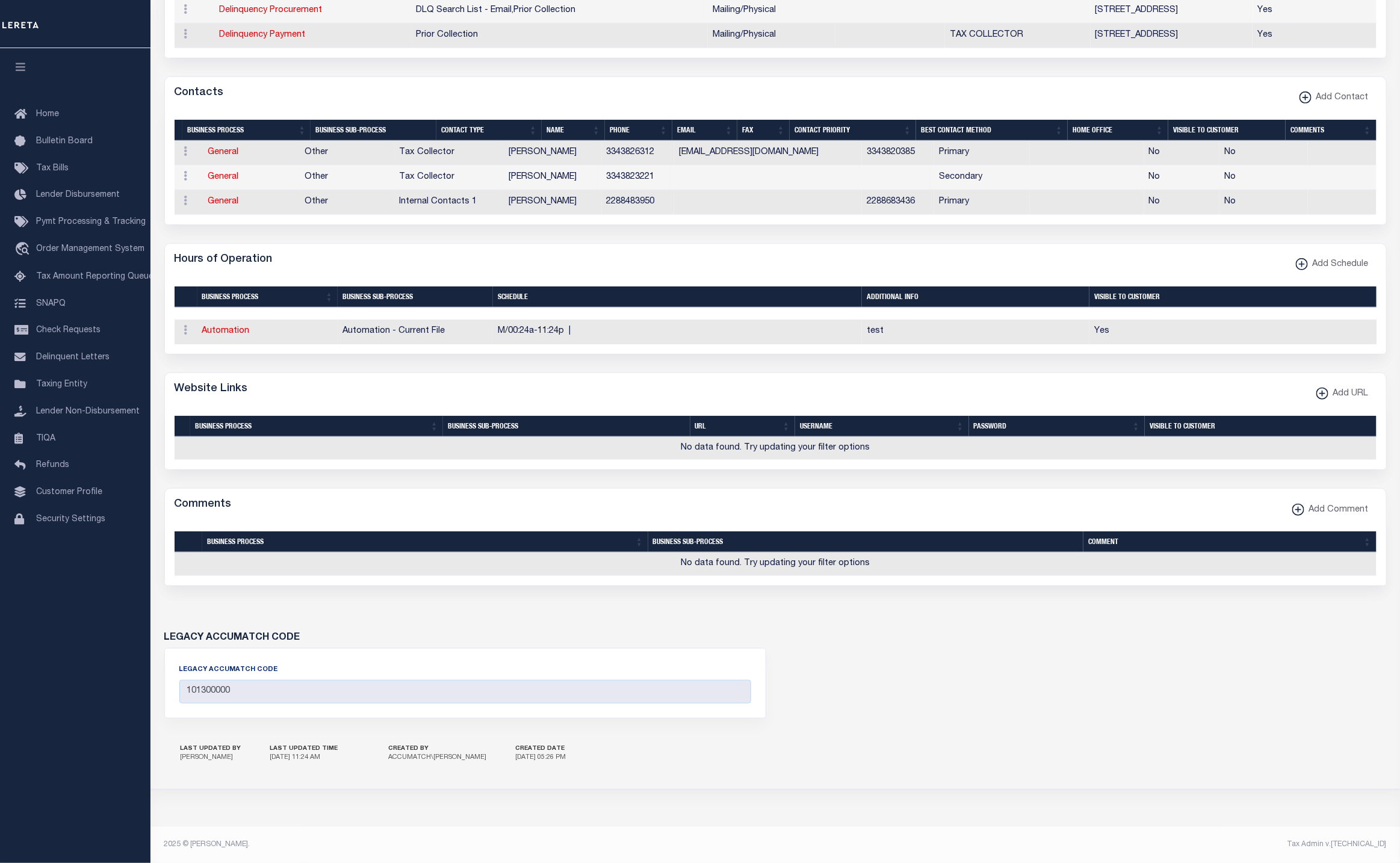
click at [1246, 764] on div "LAST UPDATED BY Lorenzo Alfonso LAST UPDATED TIME 9/5/2025, 11:24 AM CREATED BY…" at bounding box center [775, 753] width 1240 height 42
click at [181, 336] on link at bounding box center [185, 332] width 13 height 10
click at [204, 391] on link "Delete Schedule" at bounding box center [227, 389] width 94 height 20
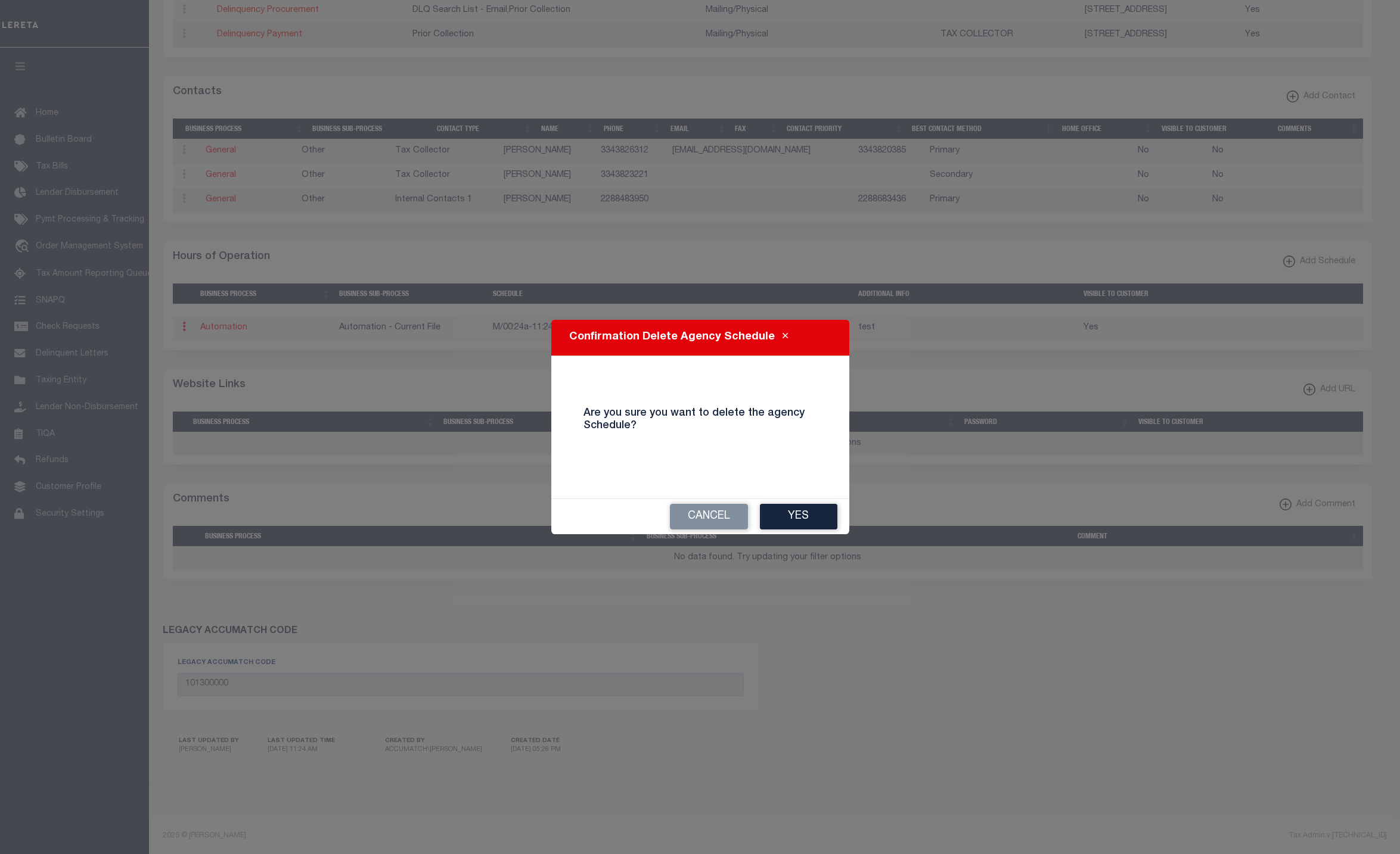
drag, startPoint x: 824, startPoint y: 520, endPoint x: 704, endPoint y: 597, distance: 142.6
click at [824, 519] on button "Yes" at bounding box center [799, 517] width 78 height 26
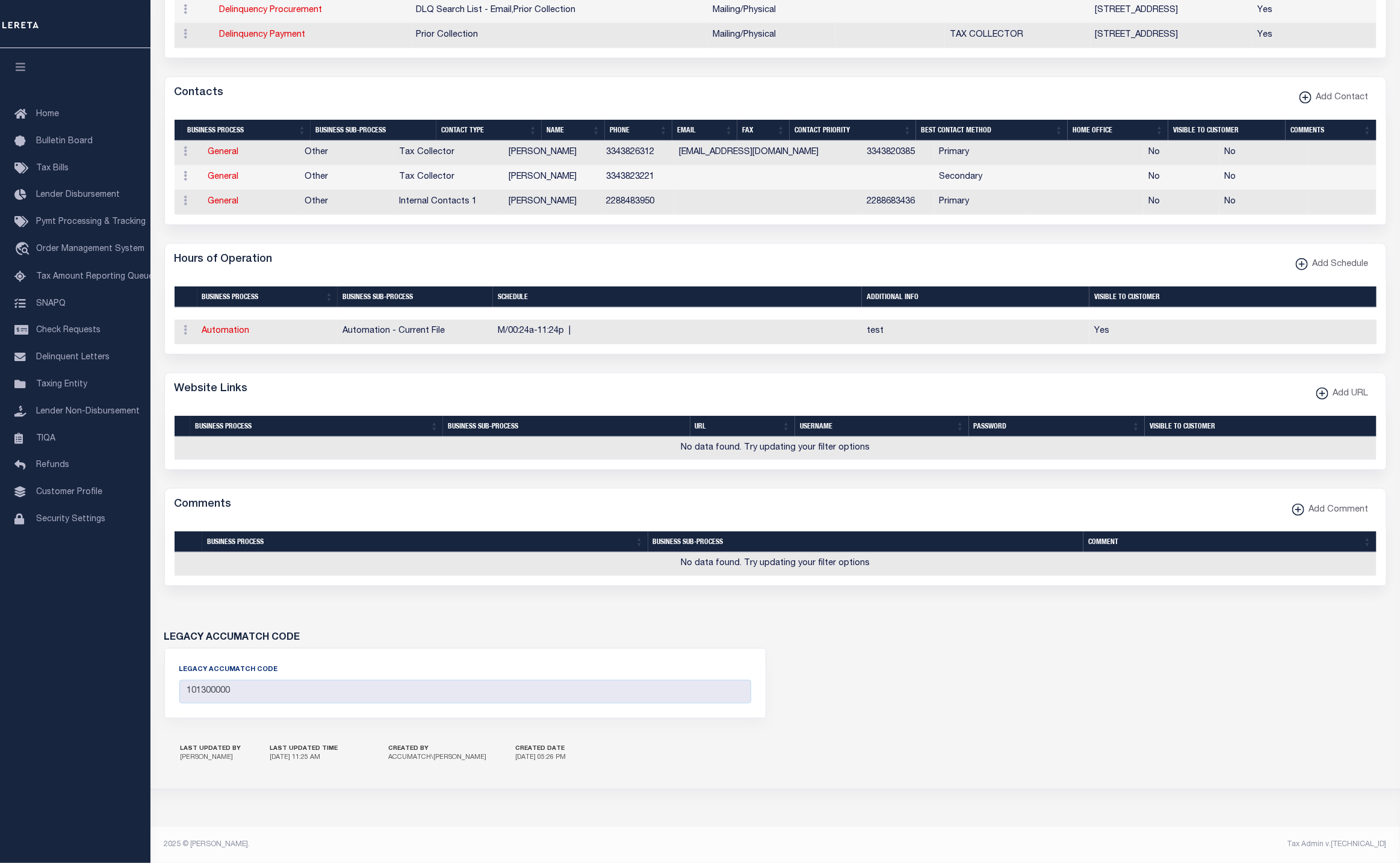
click at [1374, 733] on div "LEGACY ACCUMATCH CODE LEGACY ACCUMATCH CODE 101300000" at bounding box center [775, 668] width 1240 height 128
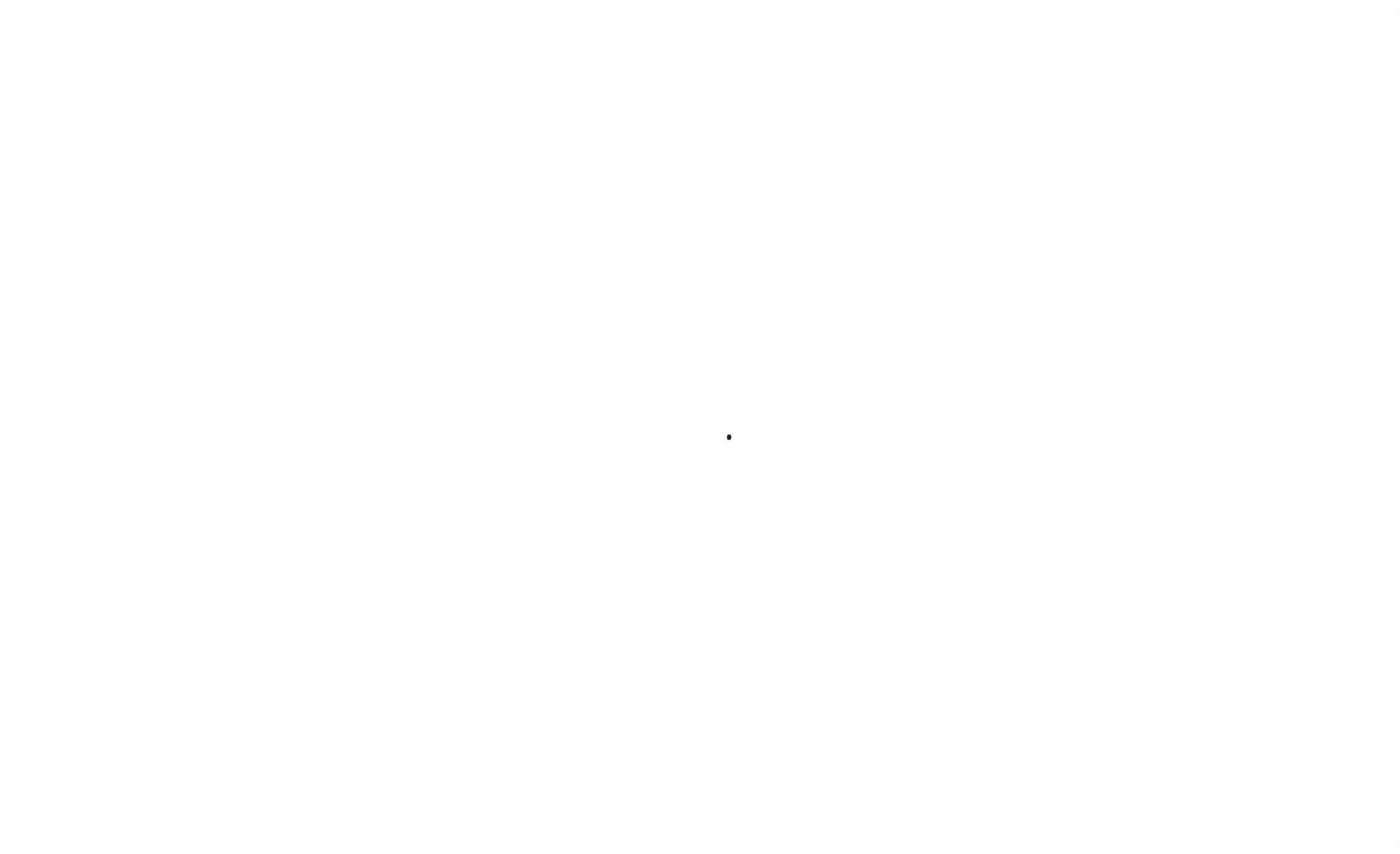
select select
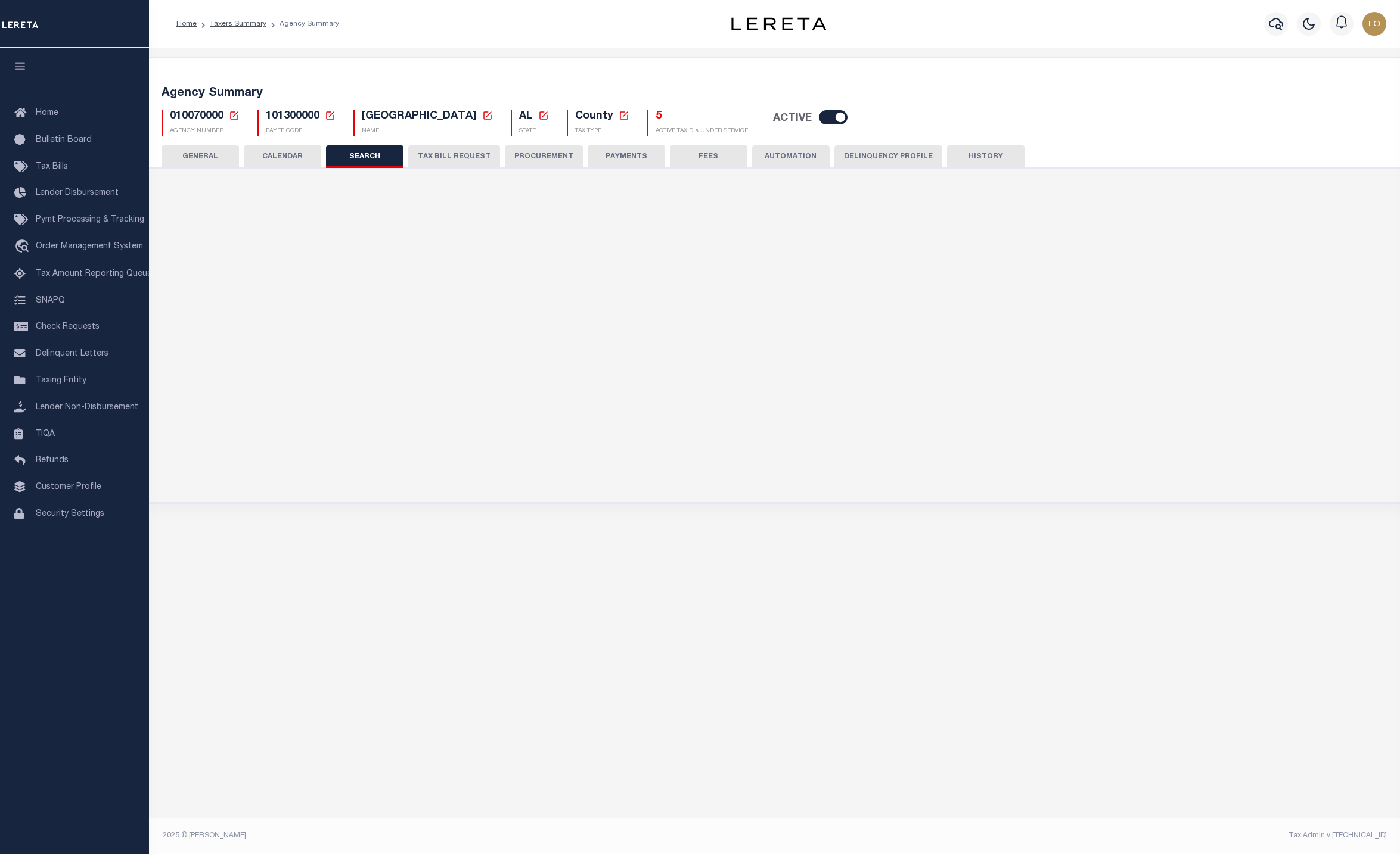
checkbox input "false"
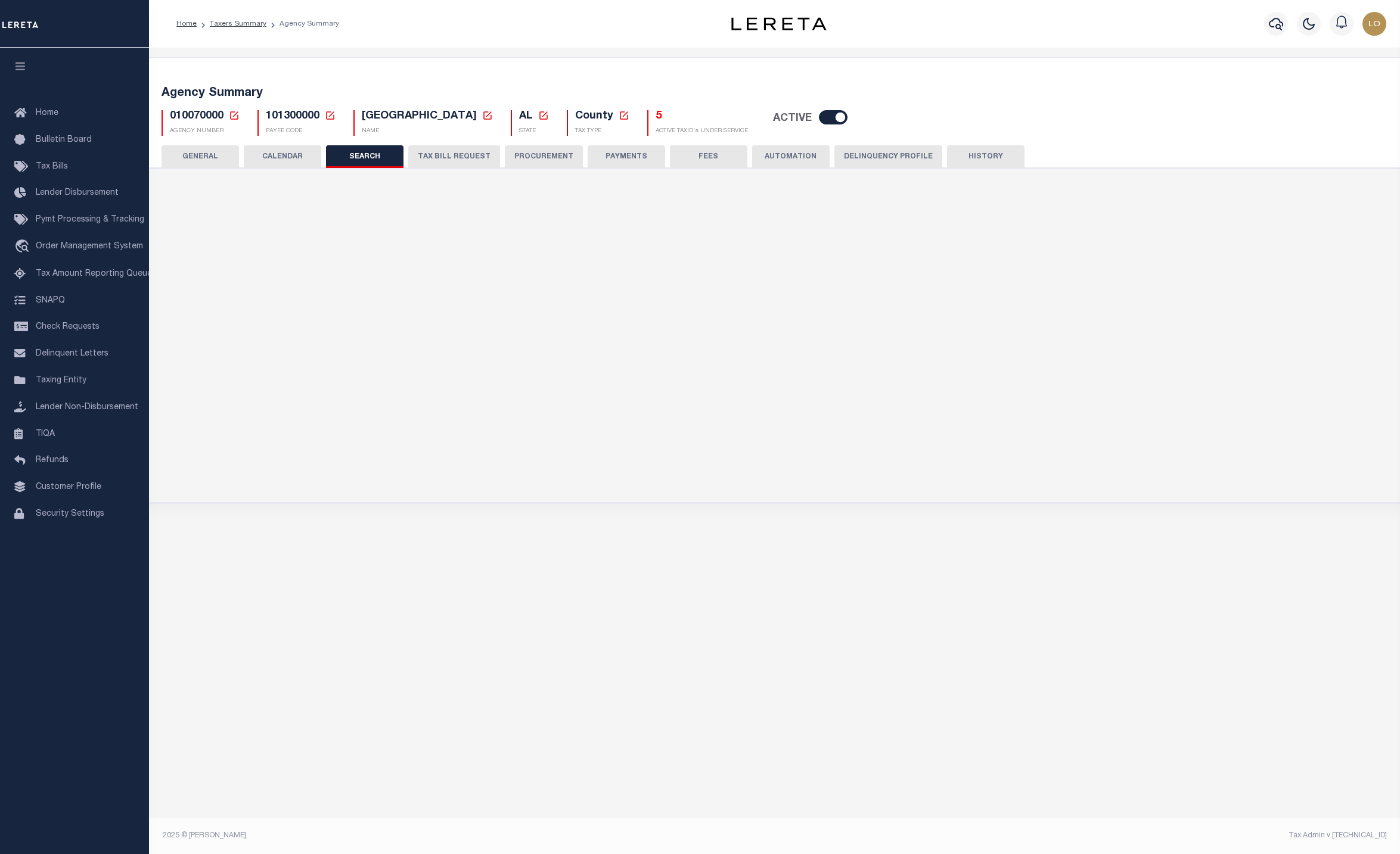
type input "101300000"
checkbox input "false"
type input "7000"
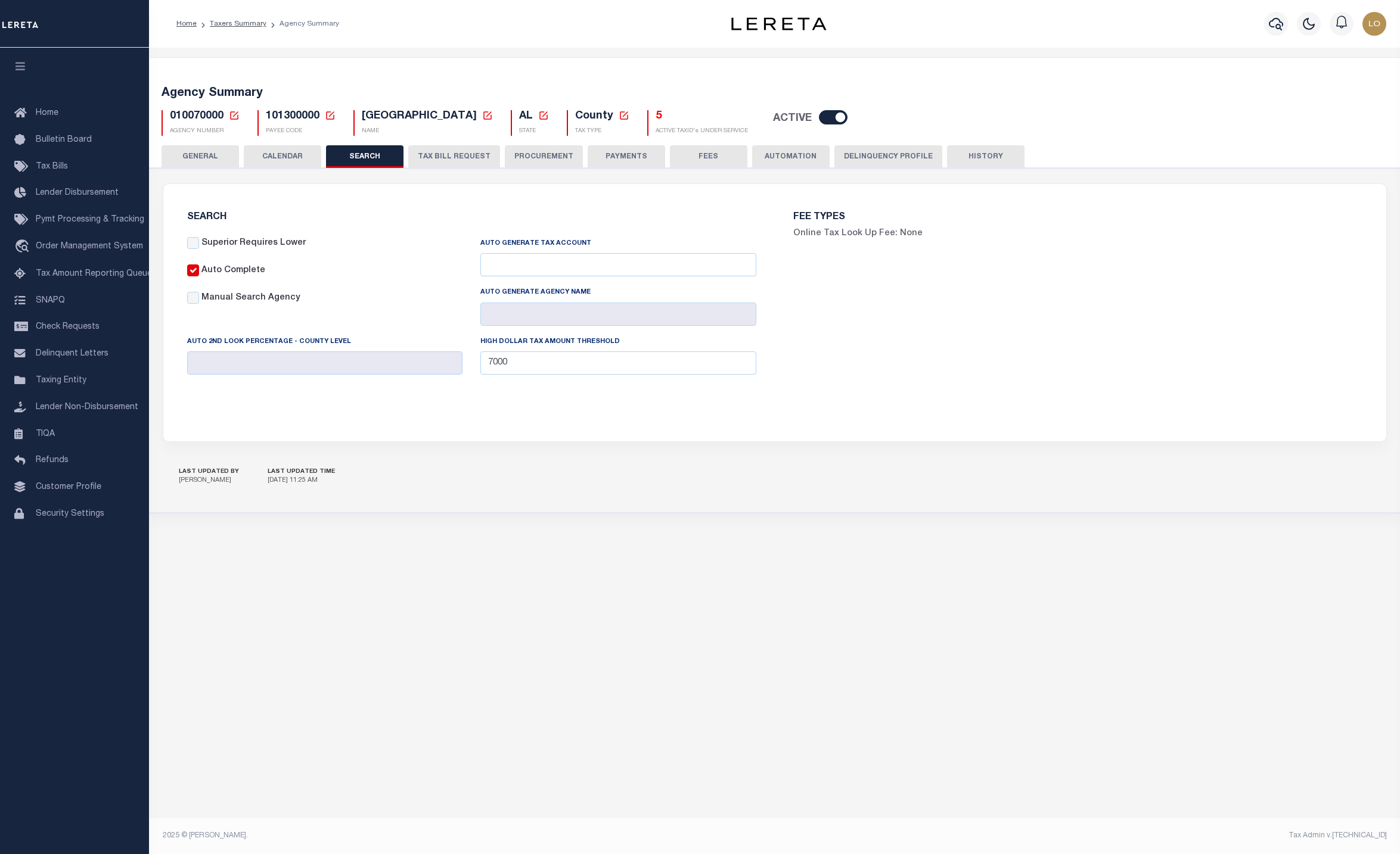
click at [1264, 570] on div "Agency Summary 010070000 Agency Number" at bounding box center [774, 316] width 1251 height 538
click at [206, 163] on button "GENERAL" at bounding box center [200, 156] width 78 height 22
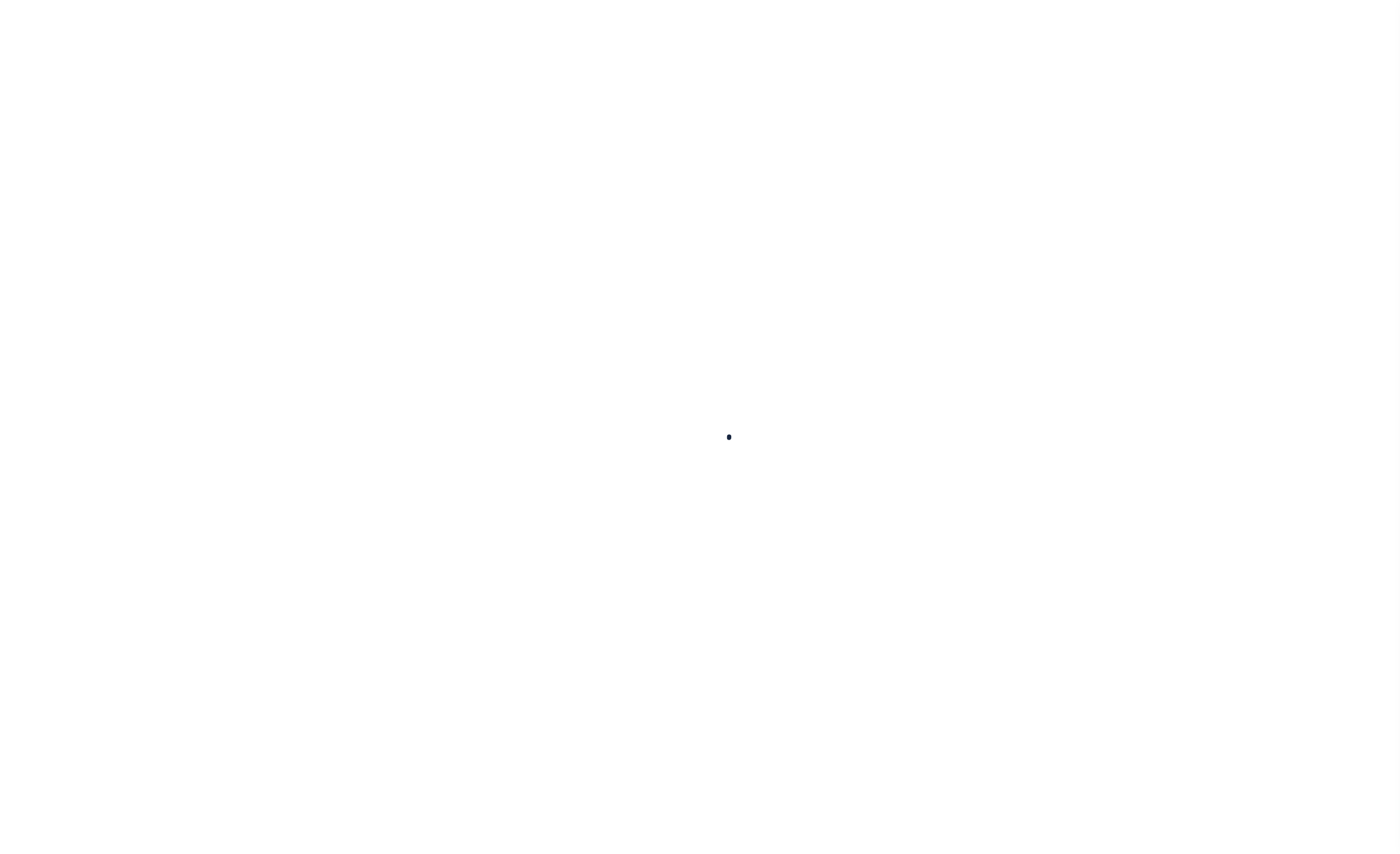
select select
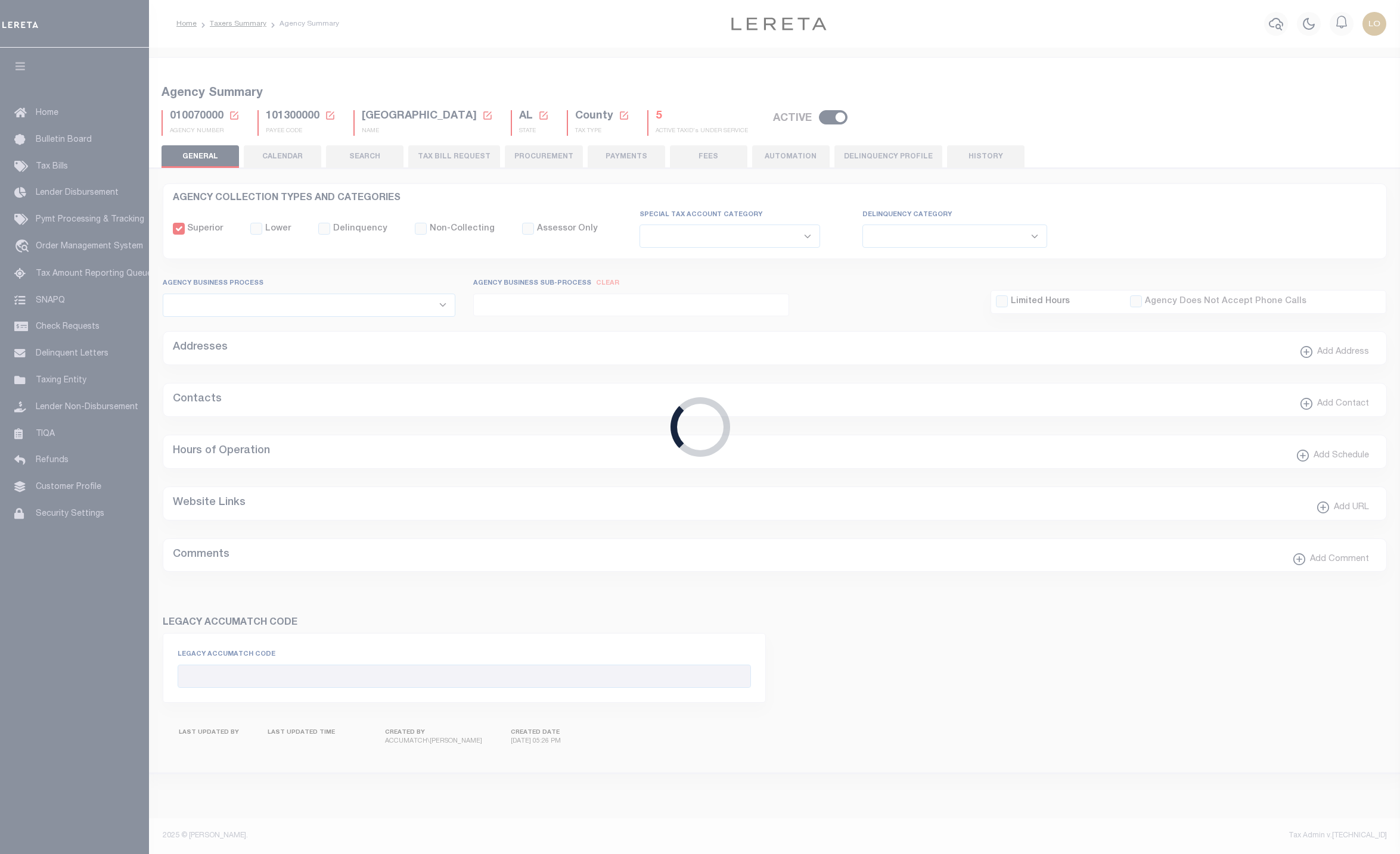
checkbox input "false"
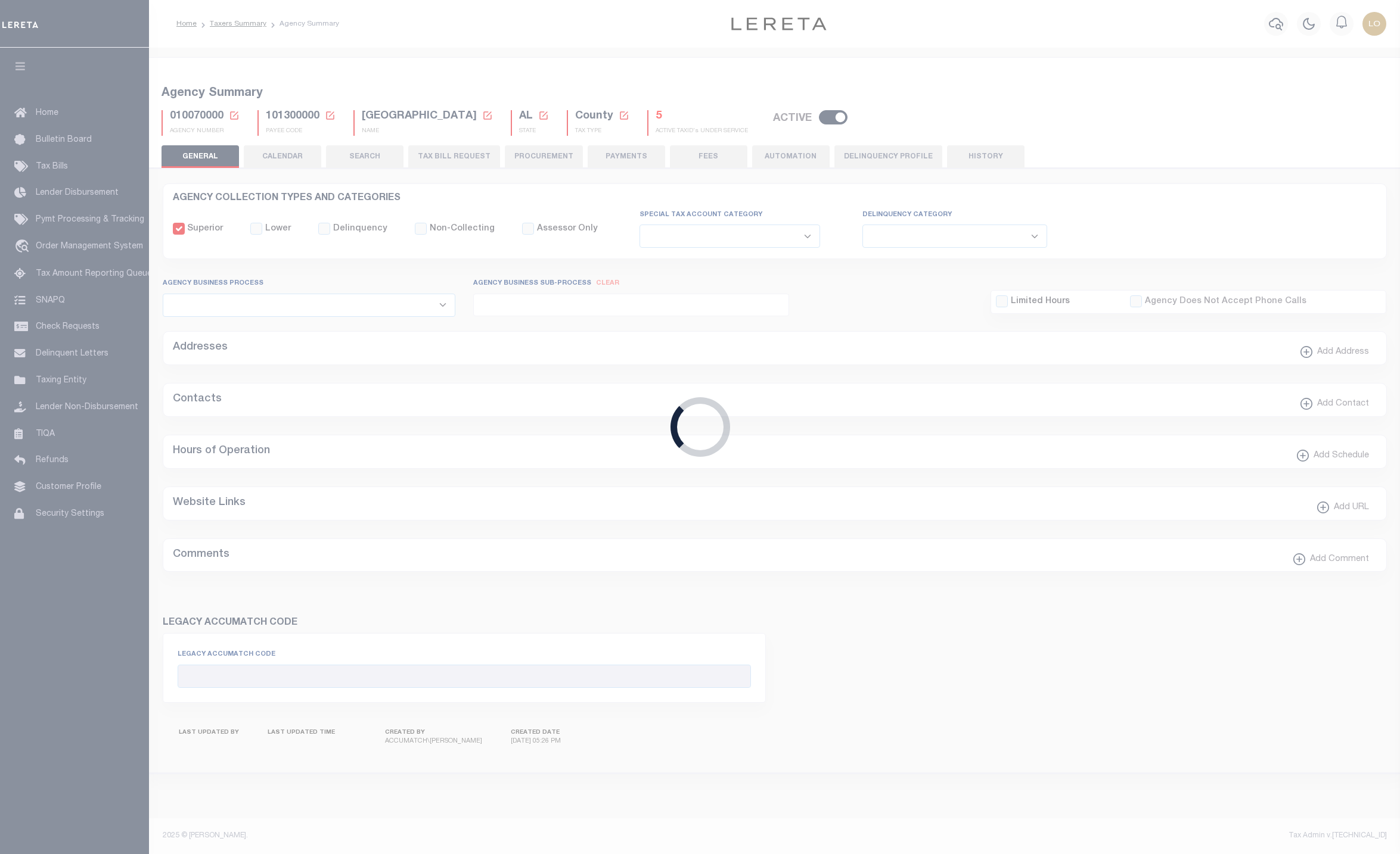
type input "101300000"
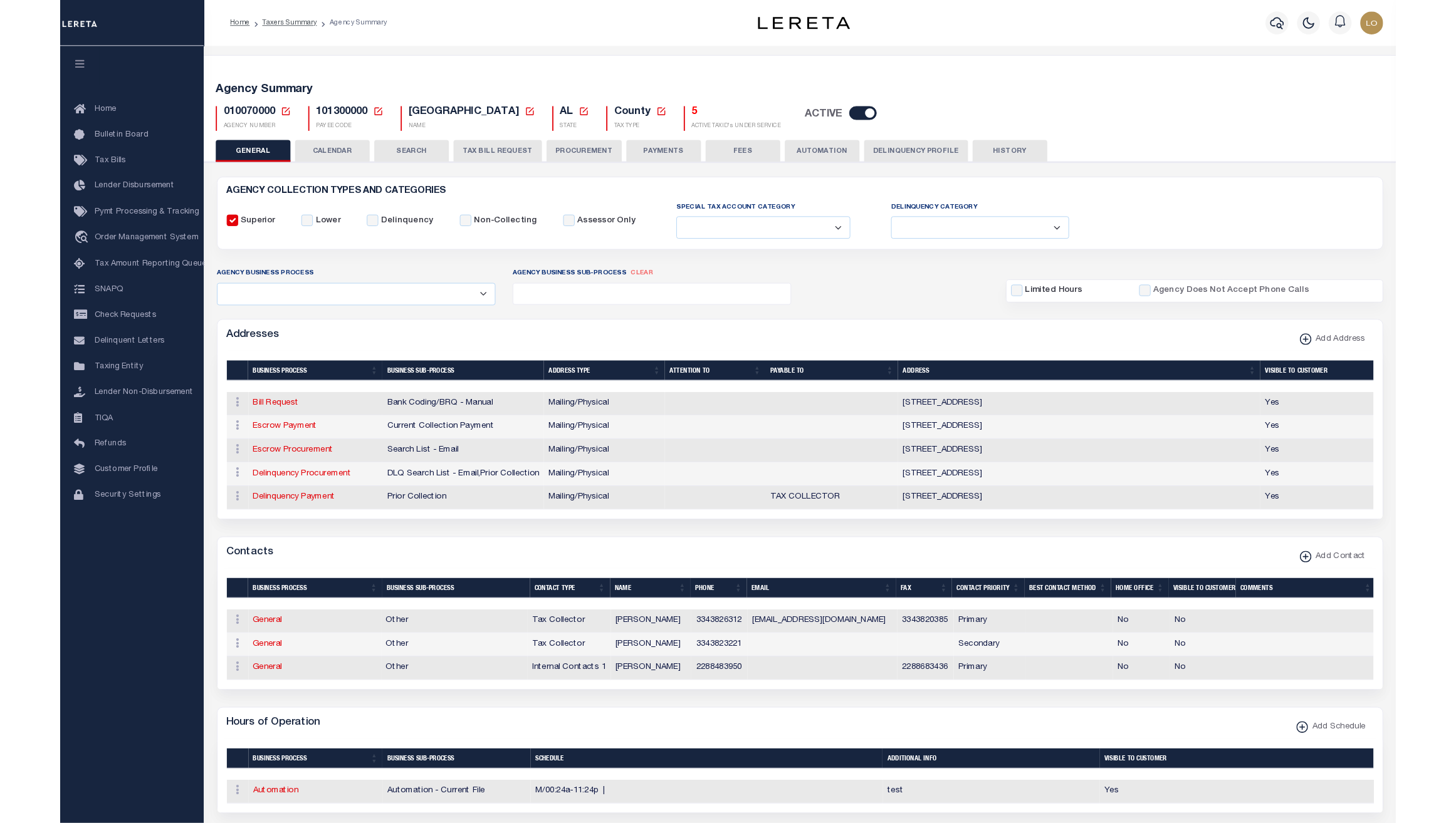
scroll to position [470, 0]
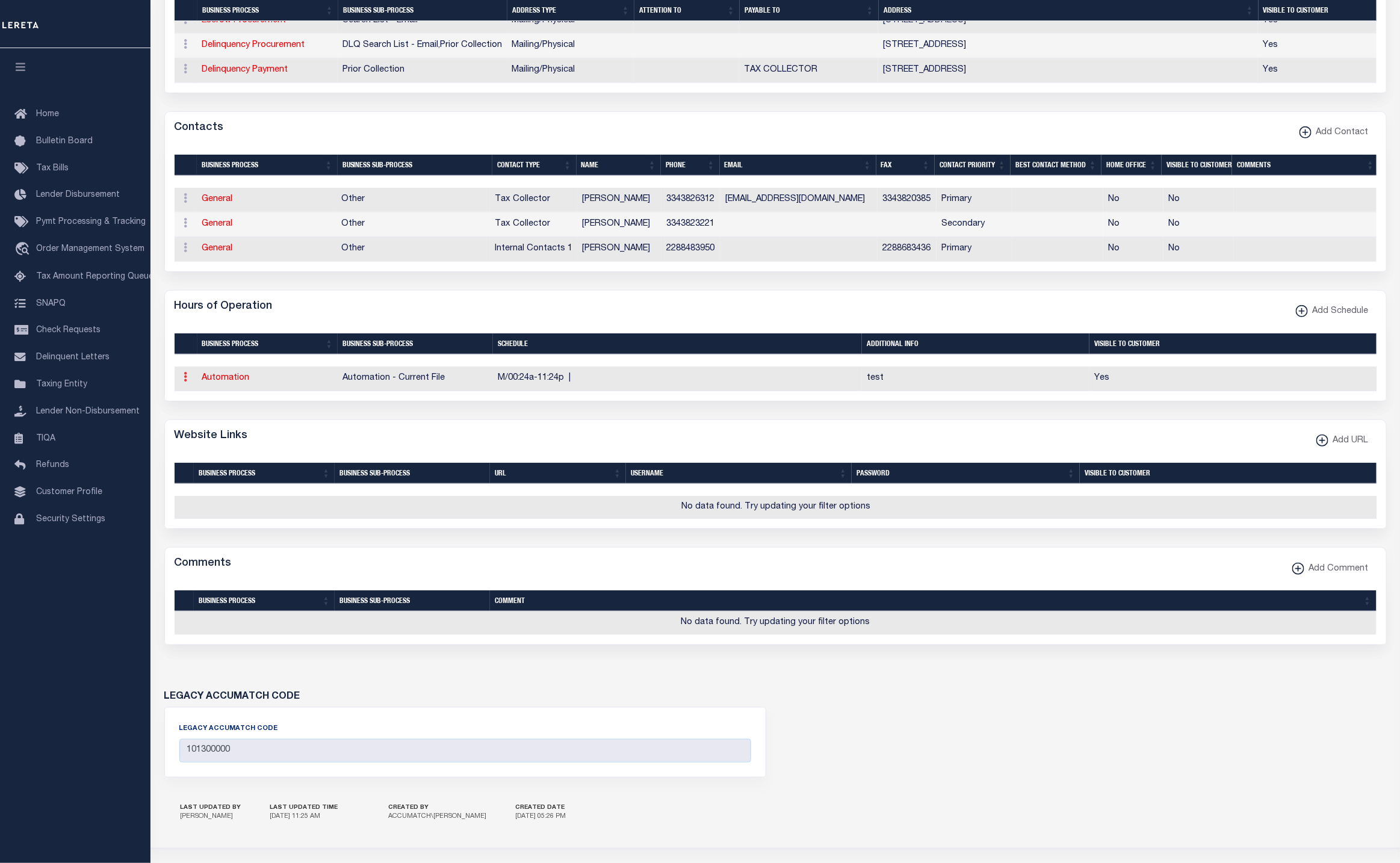
click at [180, 384] on link at bounding box center [185, 379] width 13 height 10
click at [200, 446] on link "Delete Schedule" at bounding box center [227, 436] width 94 height 20
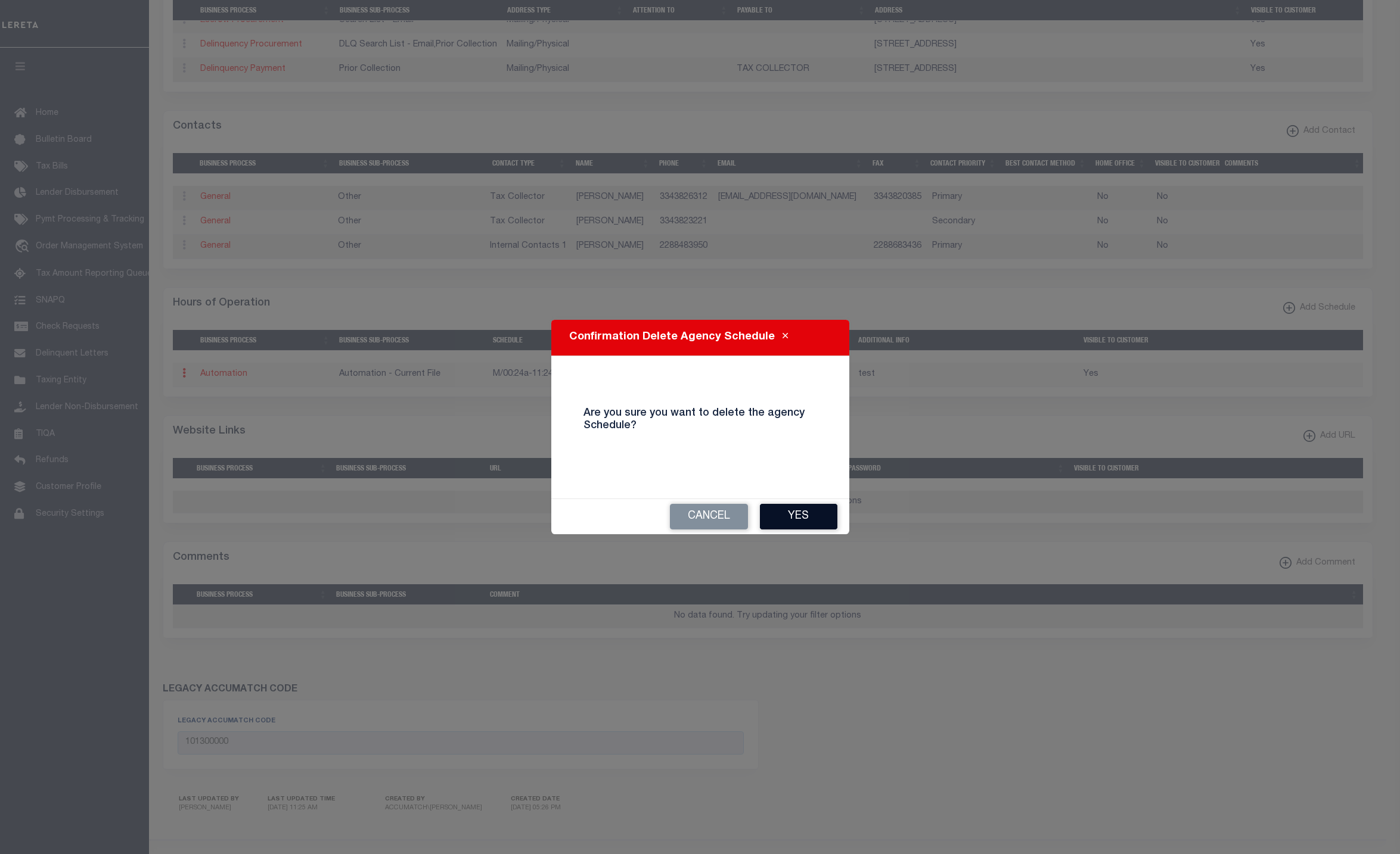
click at [809, 521] on button "Yes" at bounding box center [799, 517] width 78 height 26
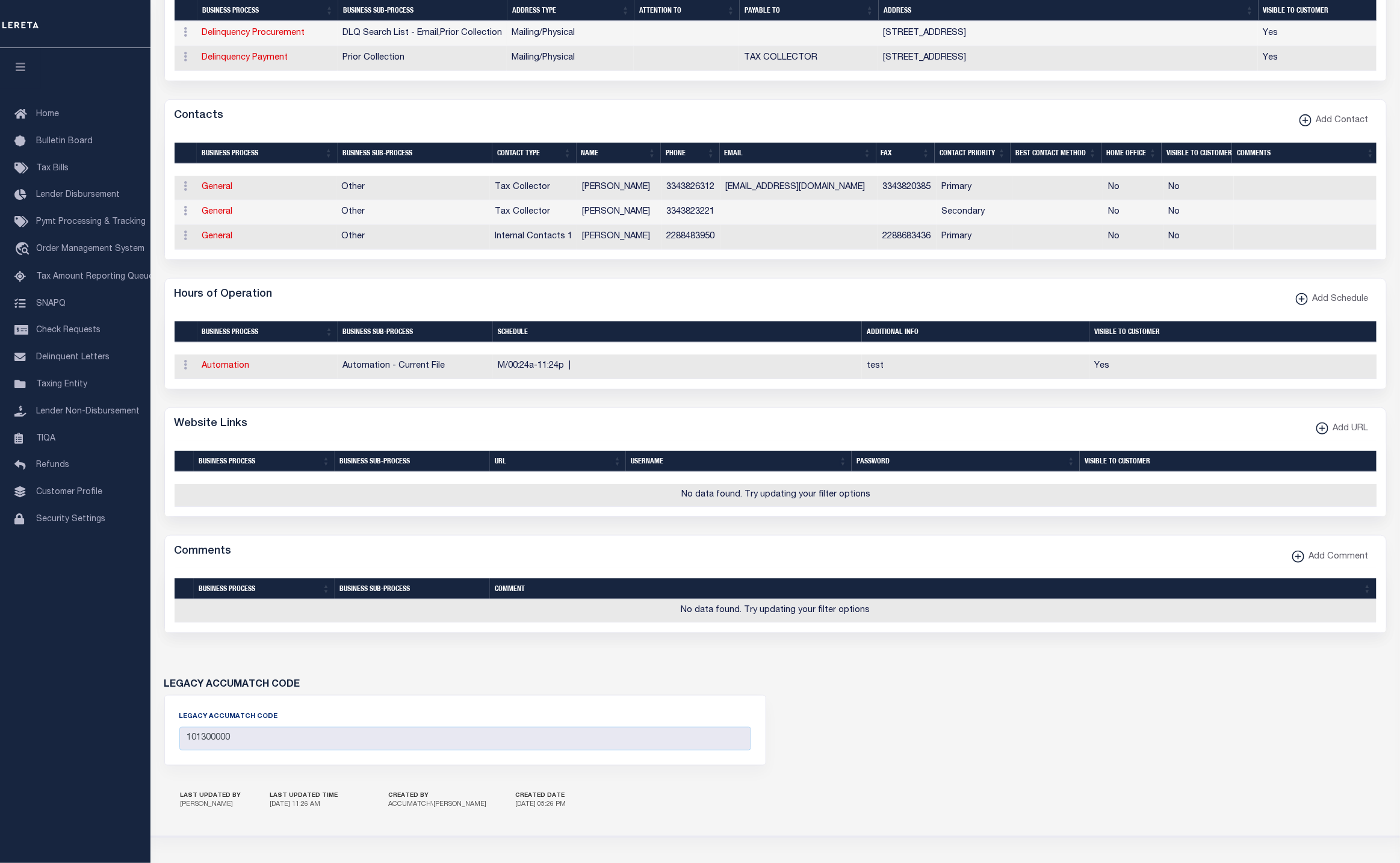
click at [531, 752] on div "LEGACY ACCUMATCH CODE 101300000" at bounding box center [465, 730] width 601 height 69
click at [186, 370] on icon at bounding box center [185, 365] width 3 height 10
click at [212, 434] on link "Delete Schedule" at bounding box center [227, 424] width 94 height 20
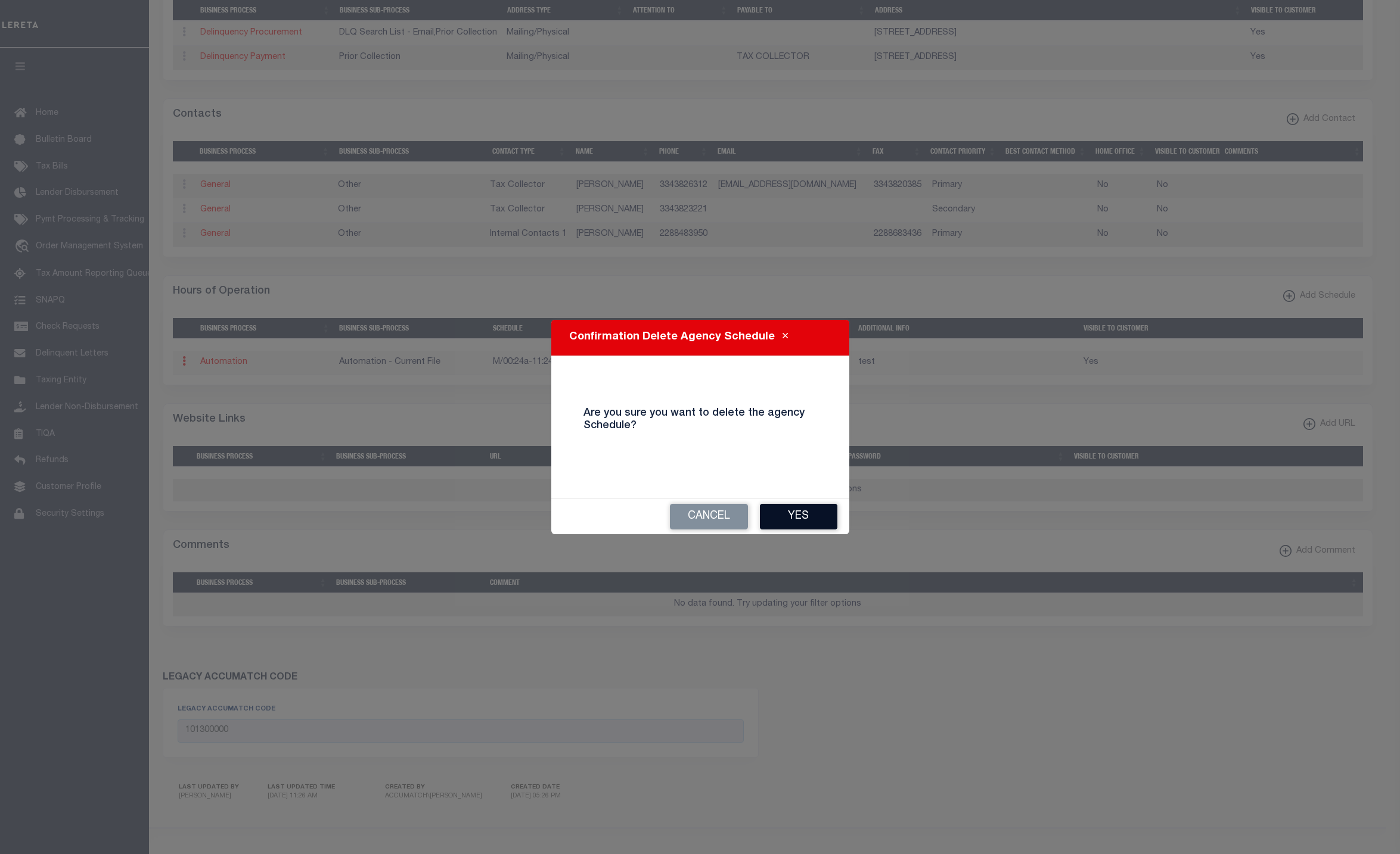
click at [801, 512] on button "Yes" at bounding box center [799, 517] width 78 height 26
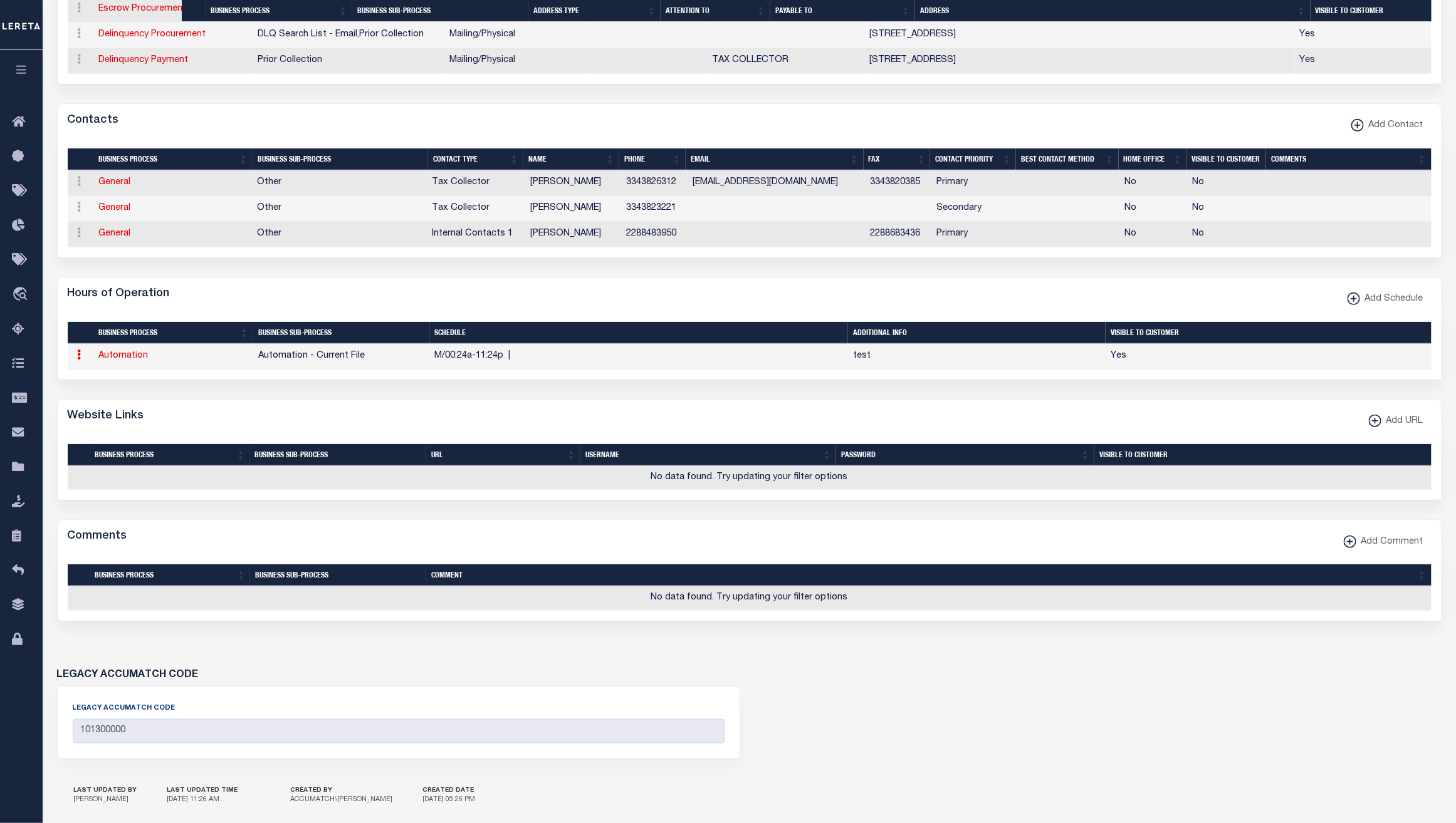
click at [81, 360] on icon at bounding box center [79, 355] width 4 height 10
click at [120, 427] on link "Delete Schedule" at bounding box center [122, 416] width 98 height 21
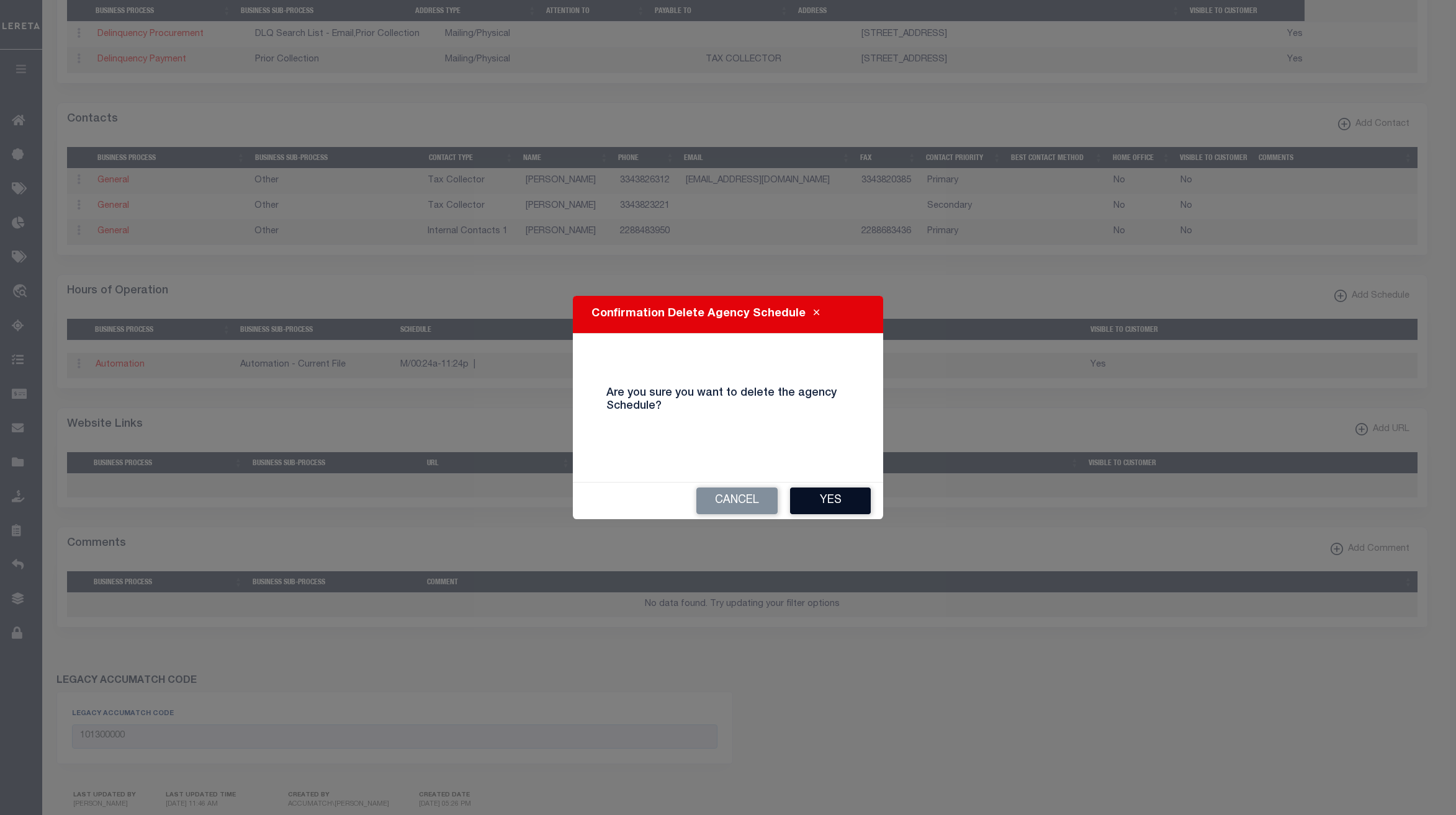
click at [820, 501] on button "Yes" at bounding box center [831, 501] width 81 height 27
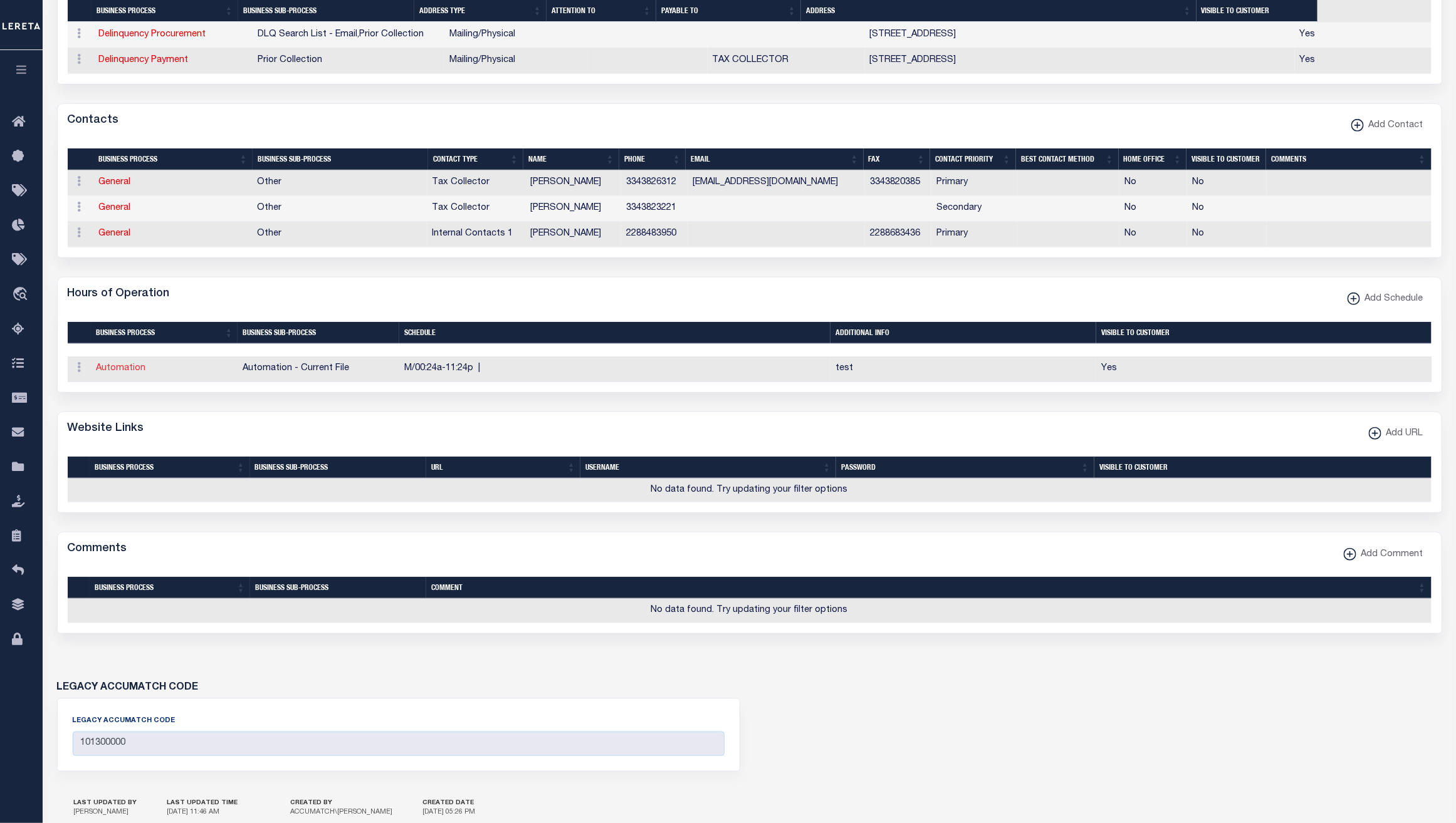
click at [120, 373] on link "Automation" at bounding box center [121, 368] width 49 height 9
checkbox input "true"
type input "00:24"
type input "23:24"
type textarea "test"
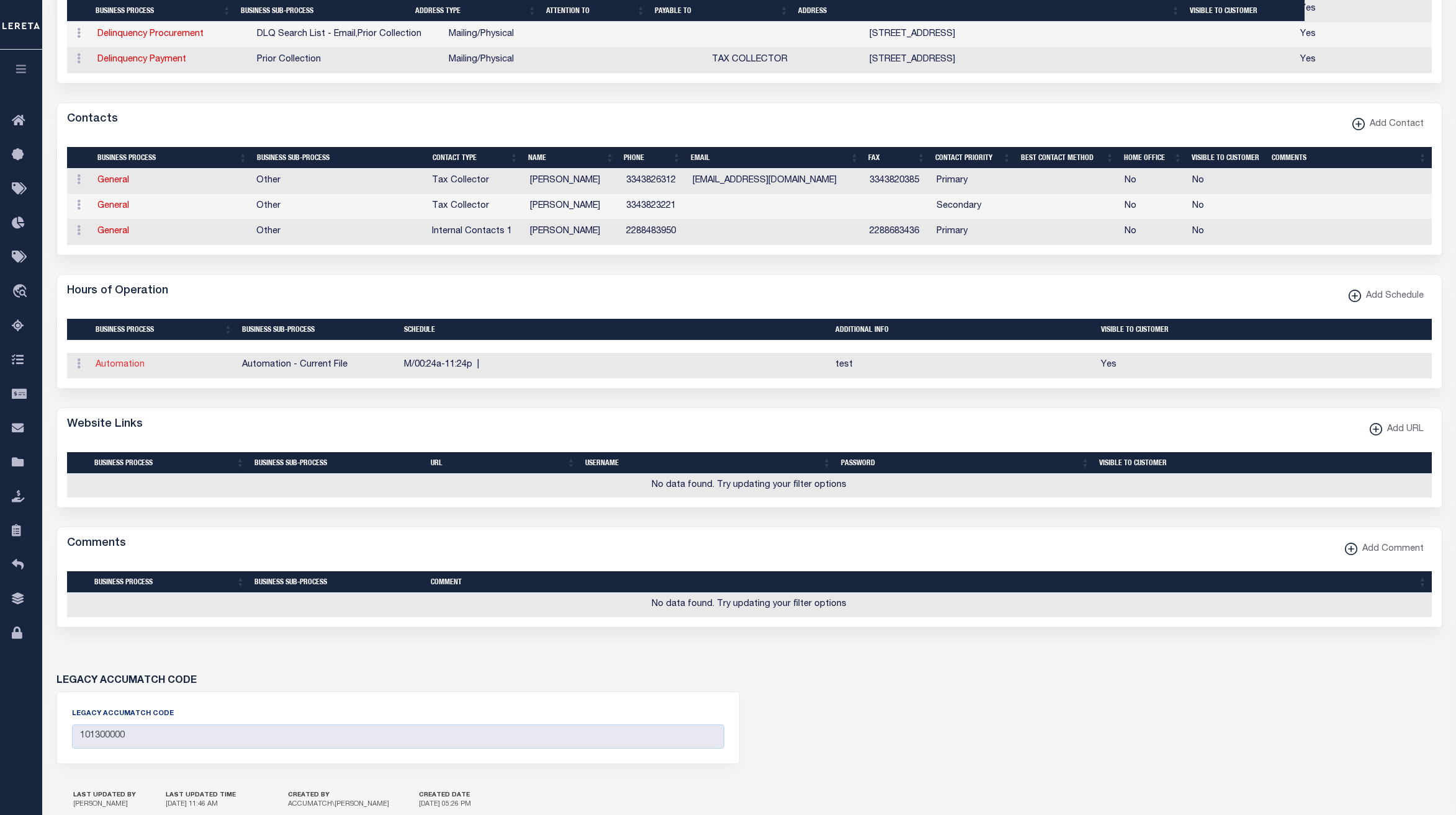
select select "7"
select select "37"
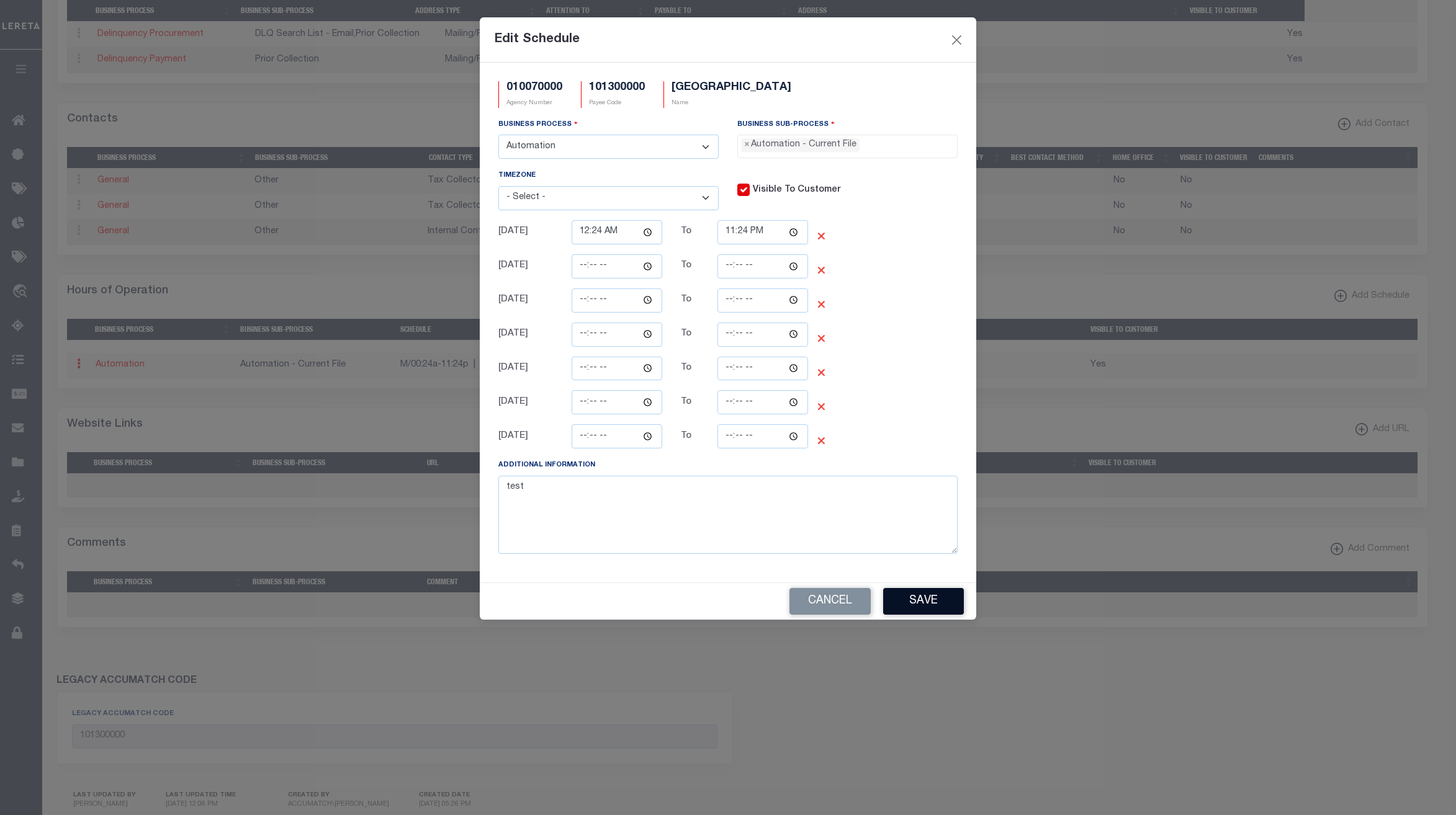
click at [928, 615] on button "Save" at bounding box center [924, 601] width 81 height 27
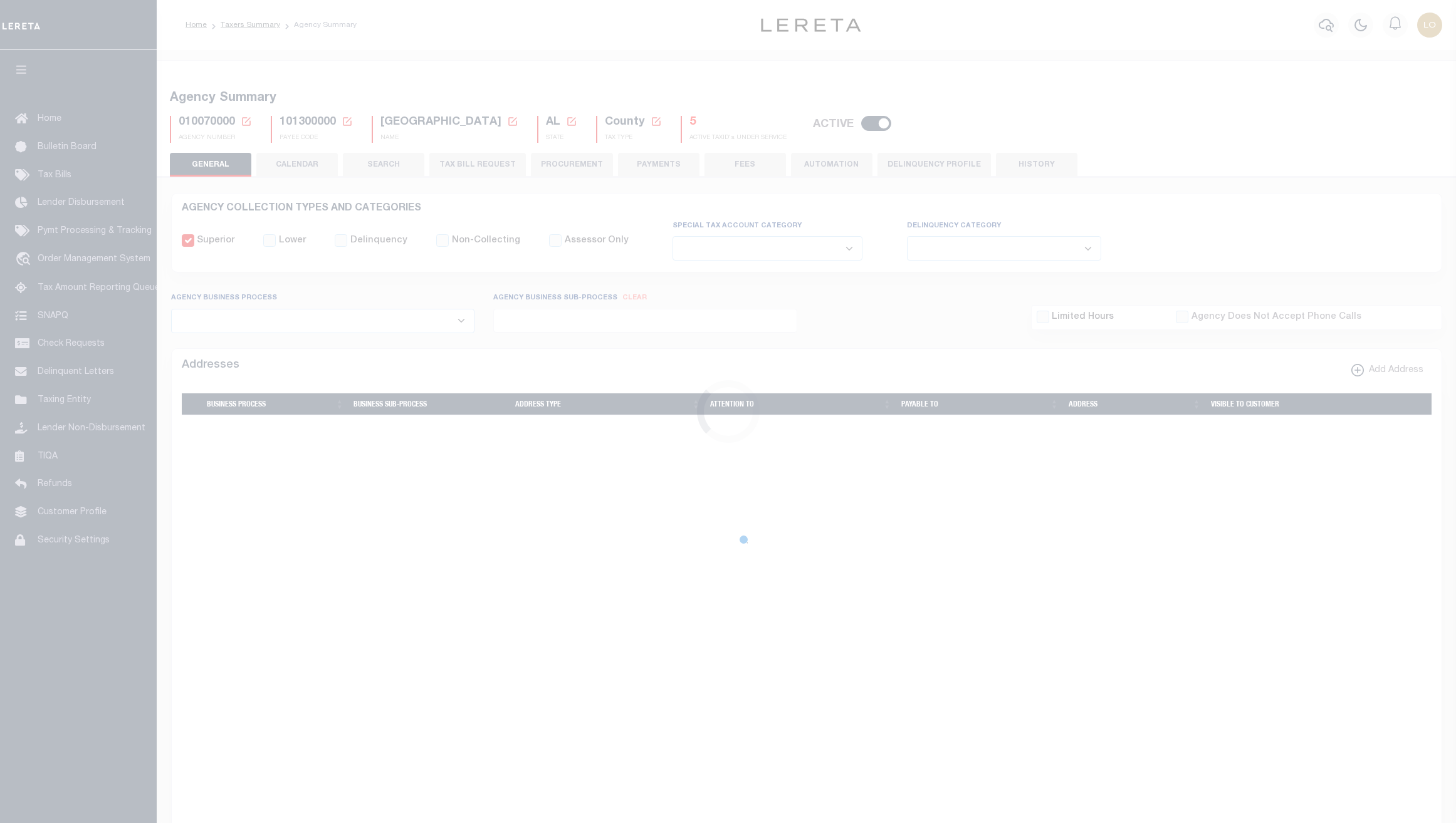
select select
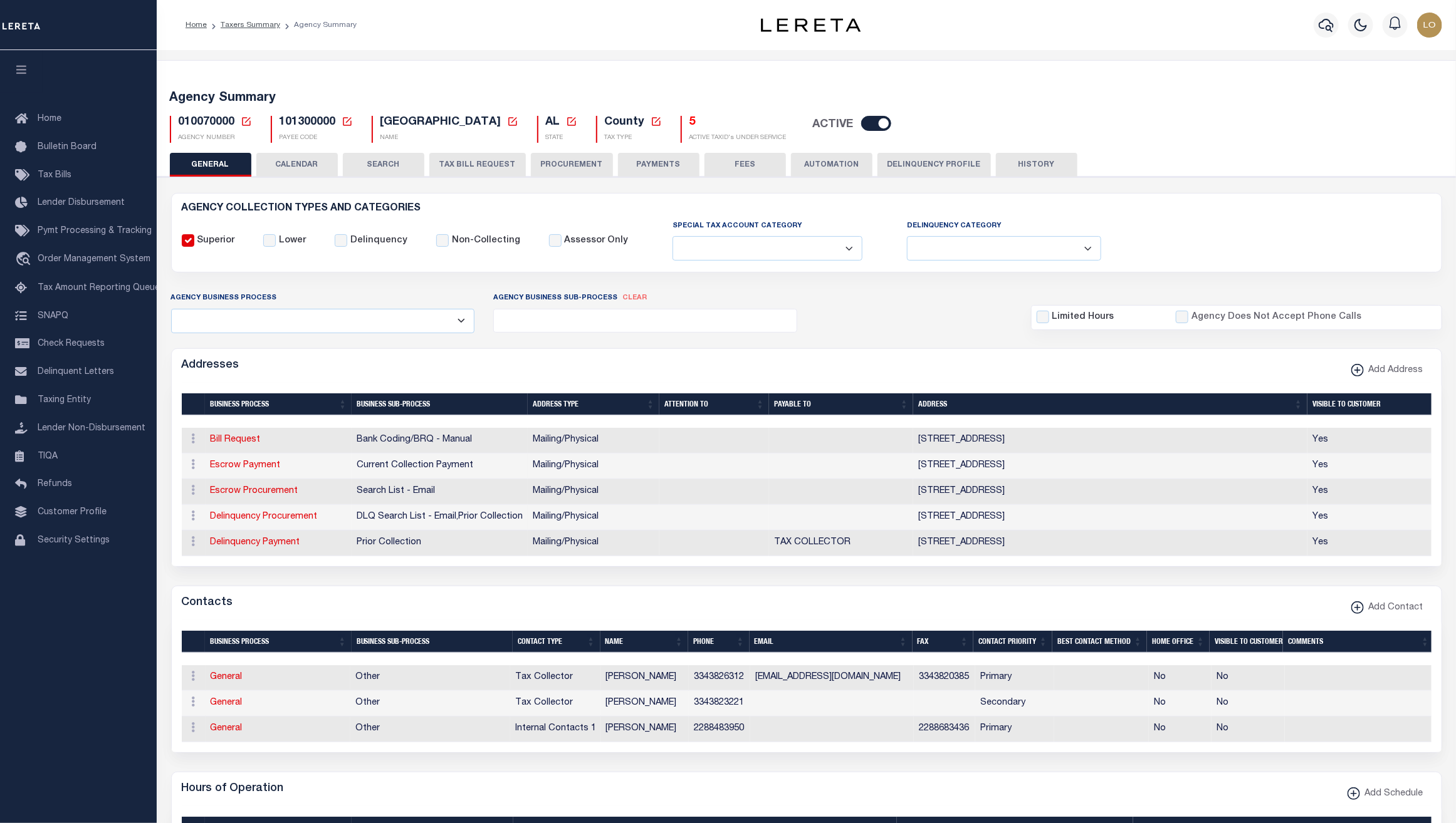
scroll to position [645, 0]
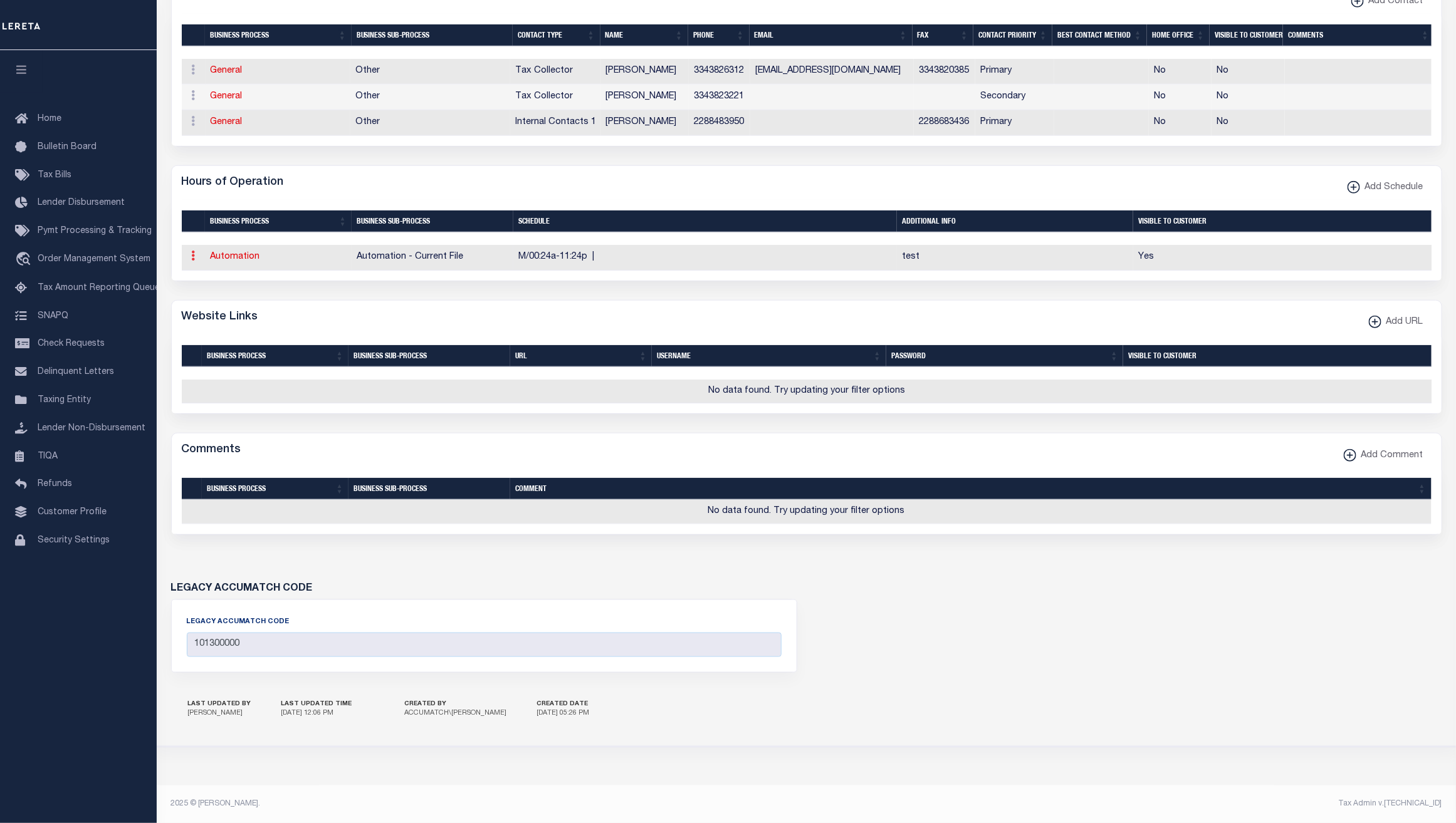
click at [190, 252] on link at bounding box center [193, 257] width 14 height 10
click at [226, 307] on link "Delete Schedule" at bounding box center [236, 317] width 98 height 21
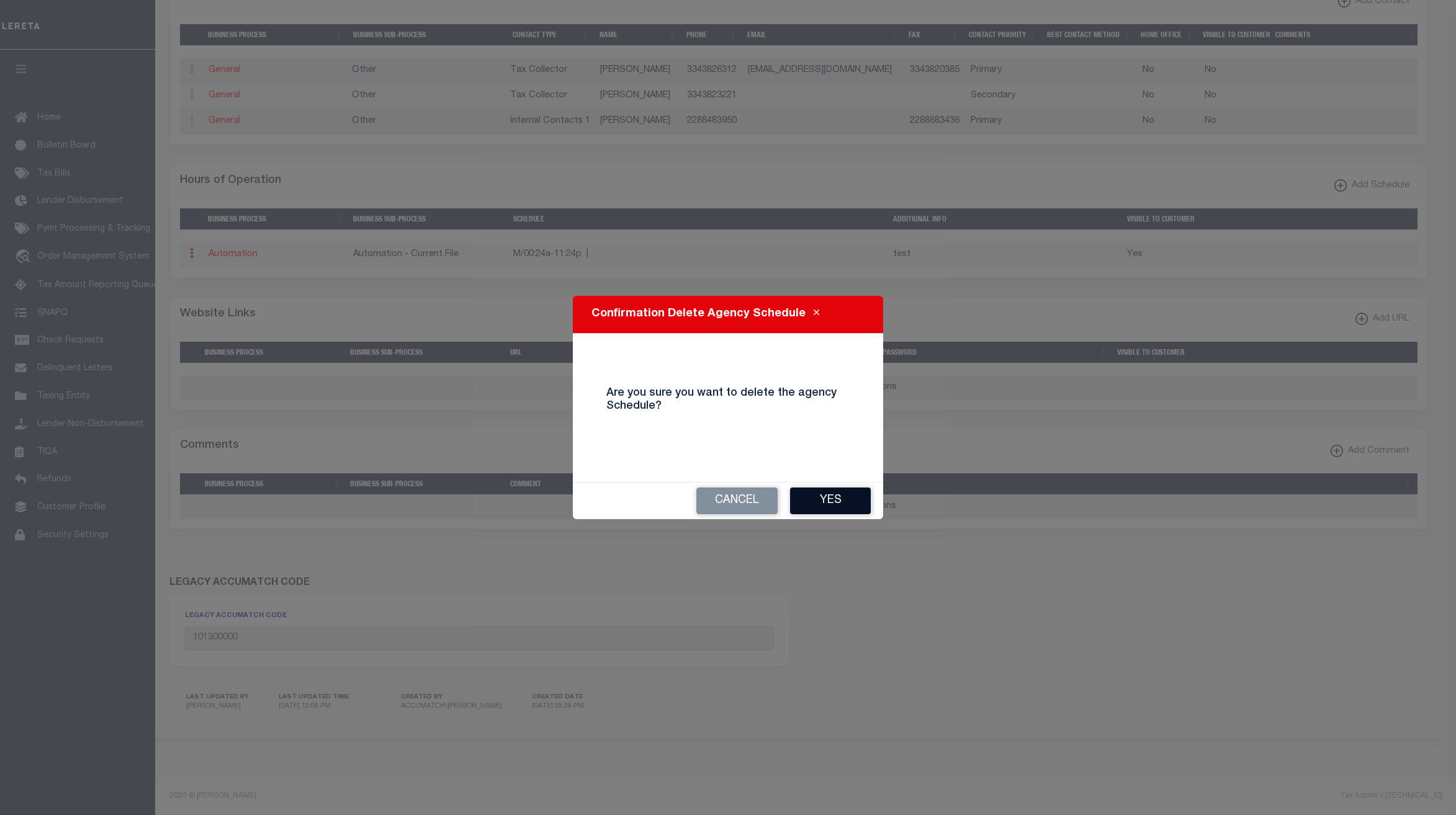
click at [818, 495] on button "Yes" at bounding box center [831, 501] width 81 height 27
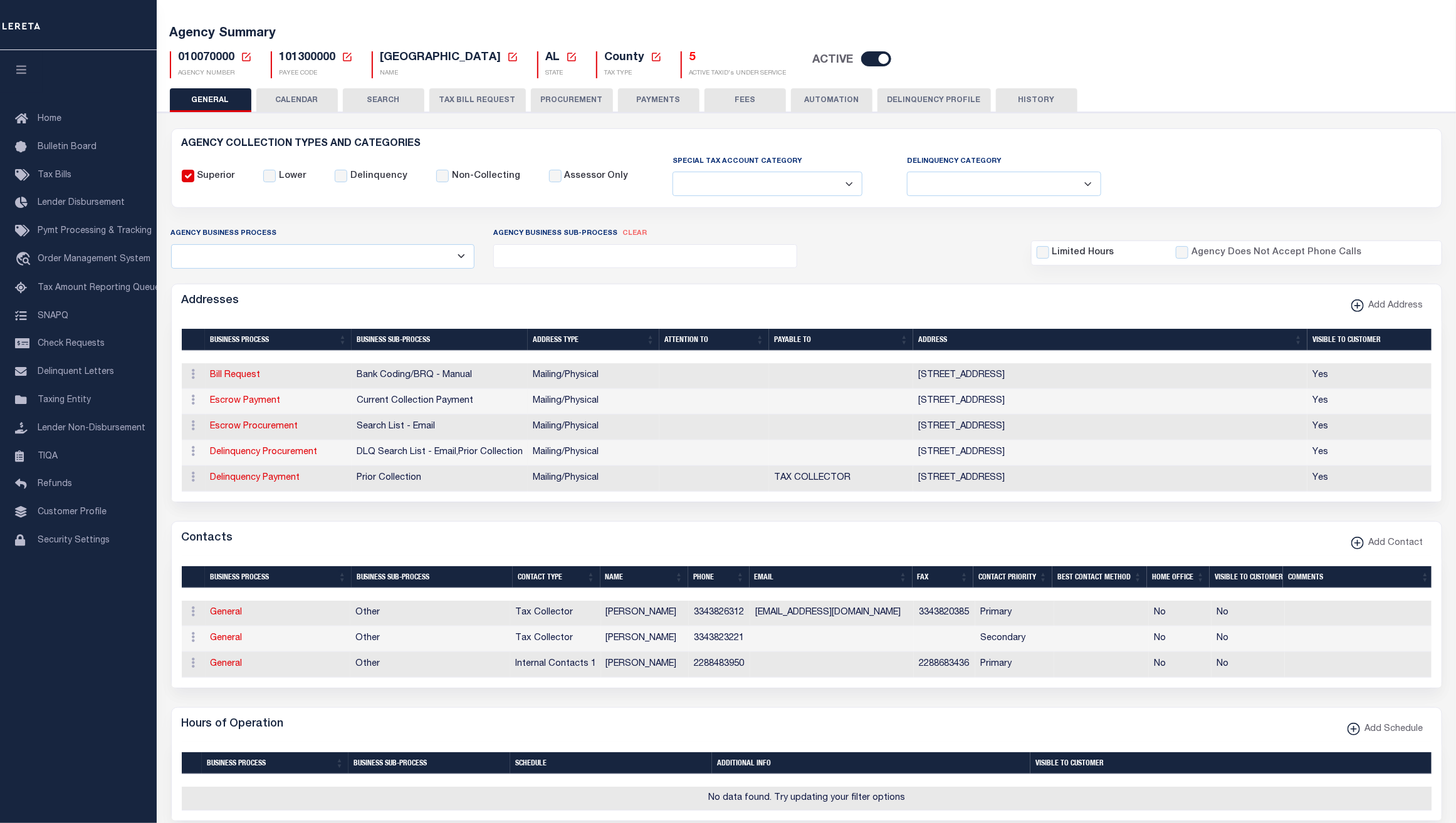
scroll to position [0, 0]
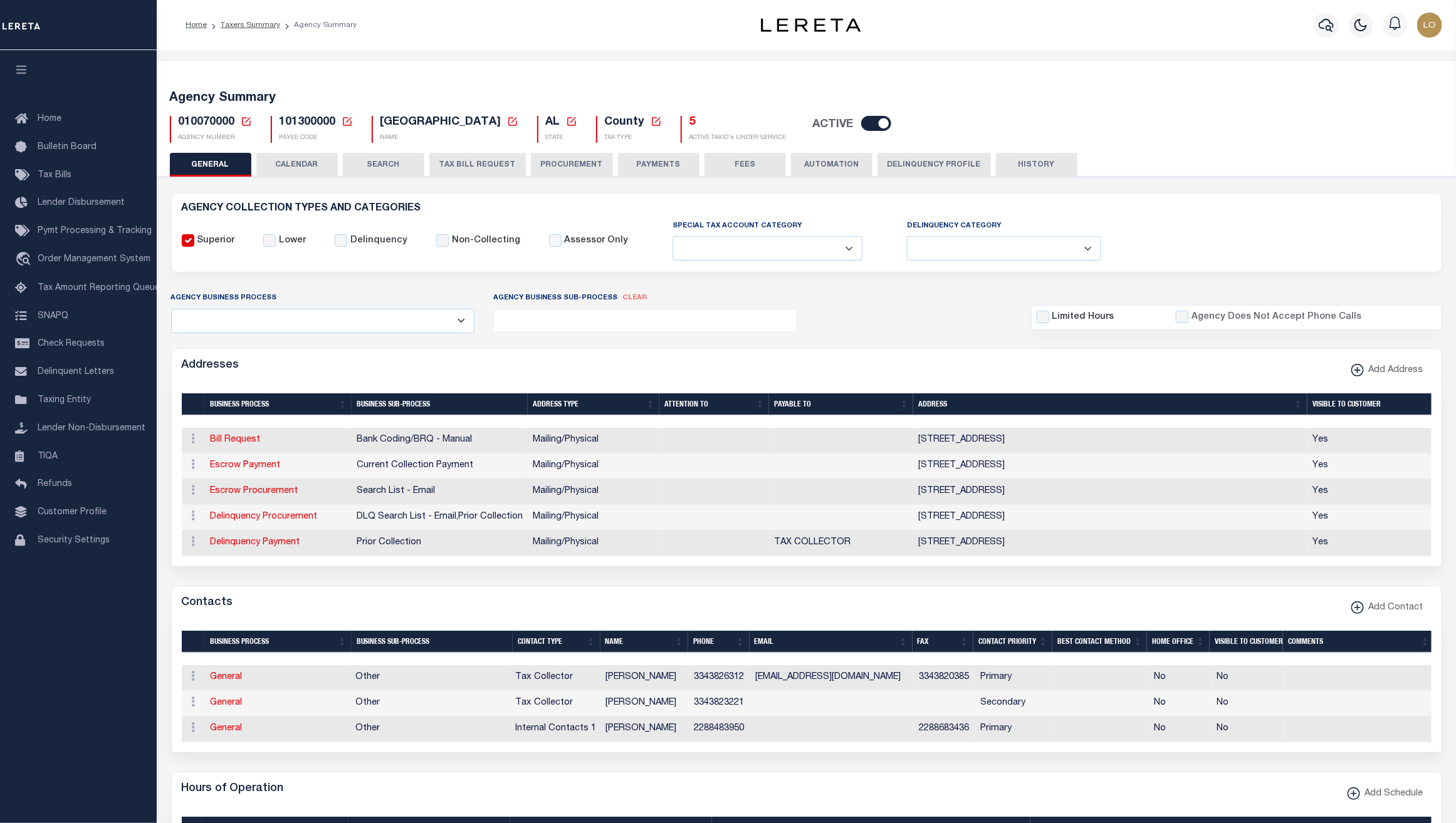
click at [947, 162] on button "Delinquency Profile" at bounding box center [934, 164] width 113 height 24
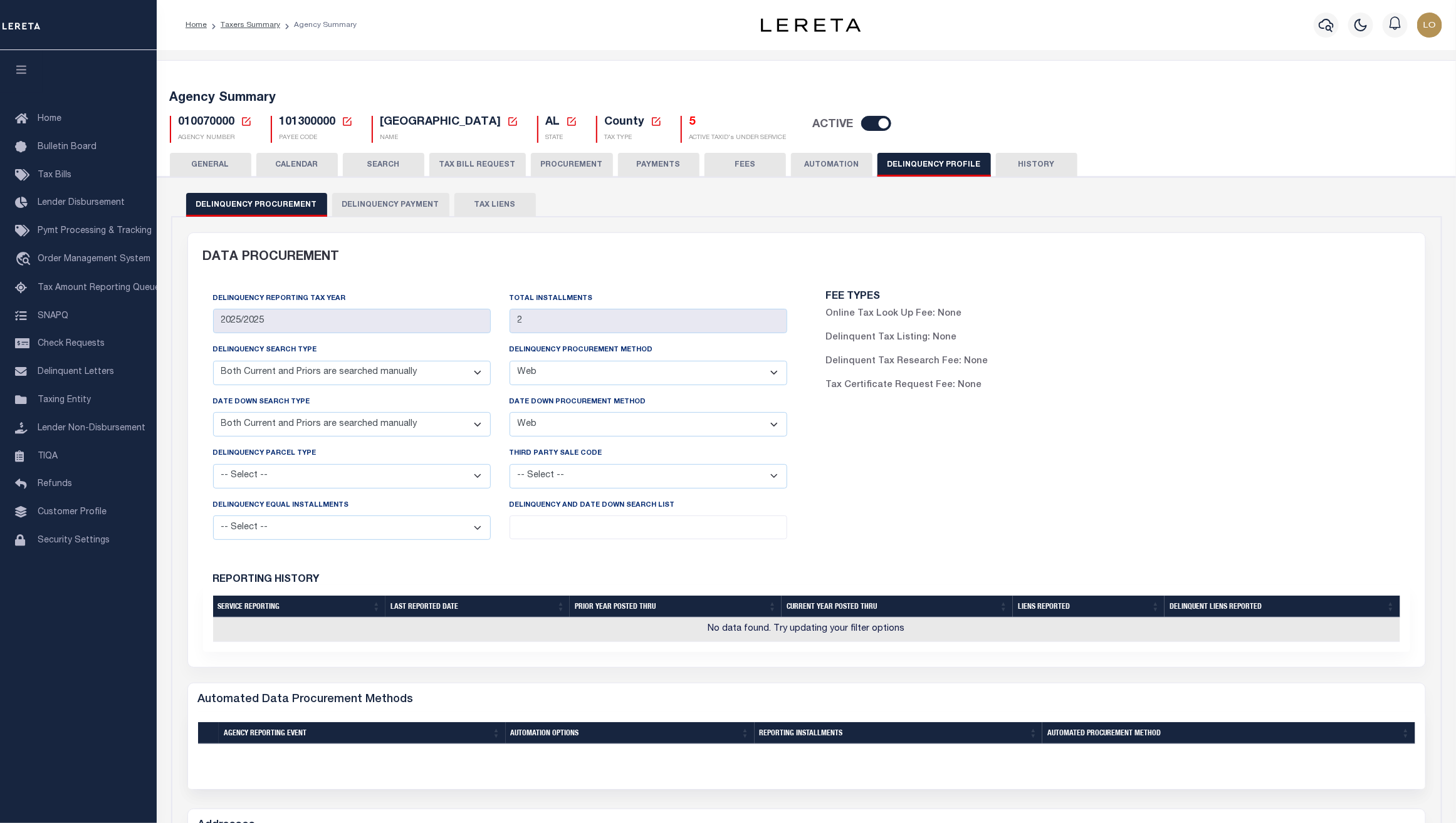
click at [498, 200] on button "TAX LIENS" at bounding box center [496, 204] width 82 height 24
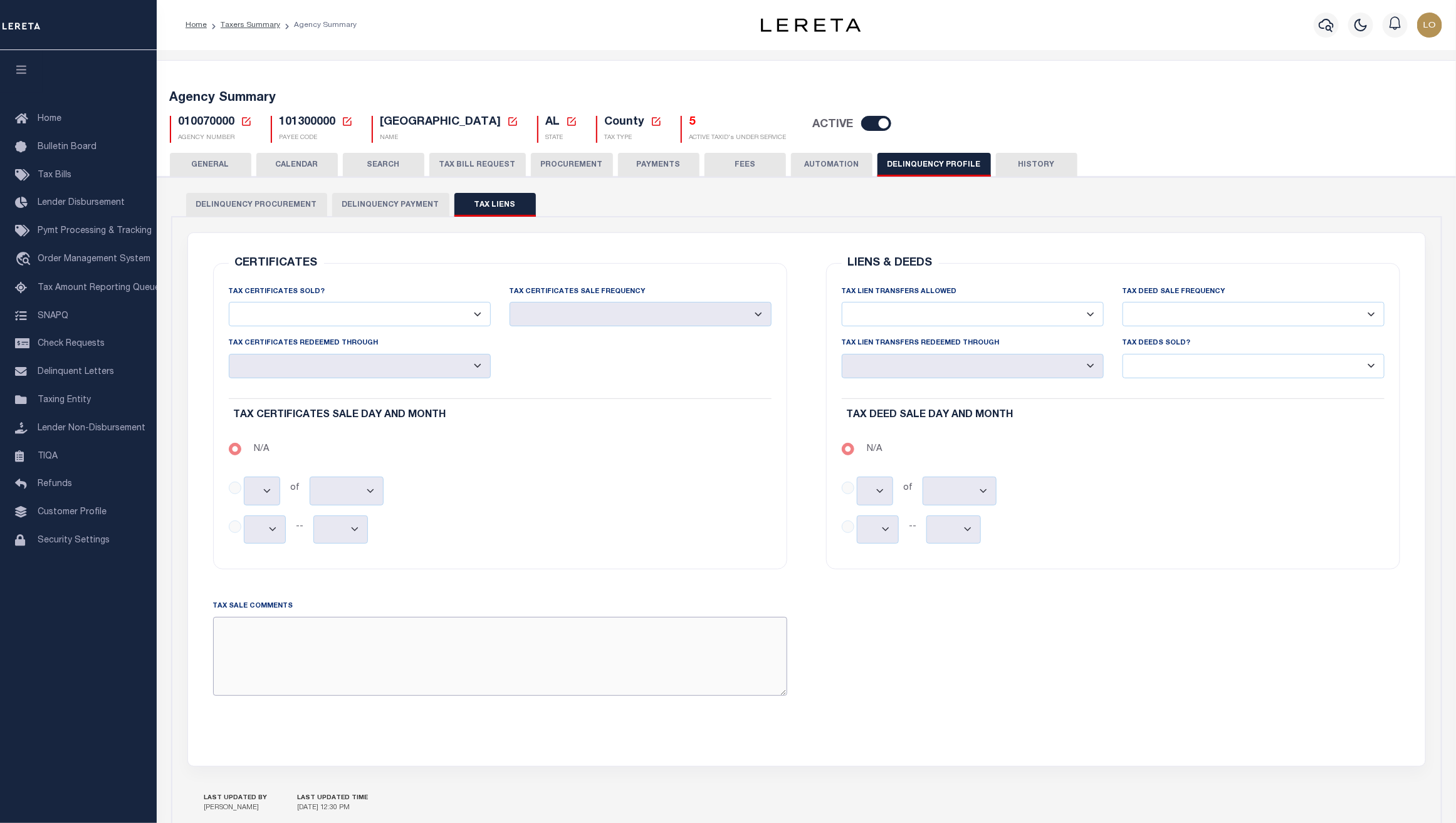
click at [387, 645] on textarea "TAX SALE COMMENTS" at bounding box center [500, 657] width 575 height 79
type textarea "test"
click at [1122, 645] on div "LIENS & DEEDS TAX LIEN TRANSFERS ALLOWED Yes No TAX DEED SALE FREQUENCY No" at bounding box center [1113, 492] width 613 height 488
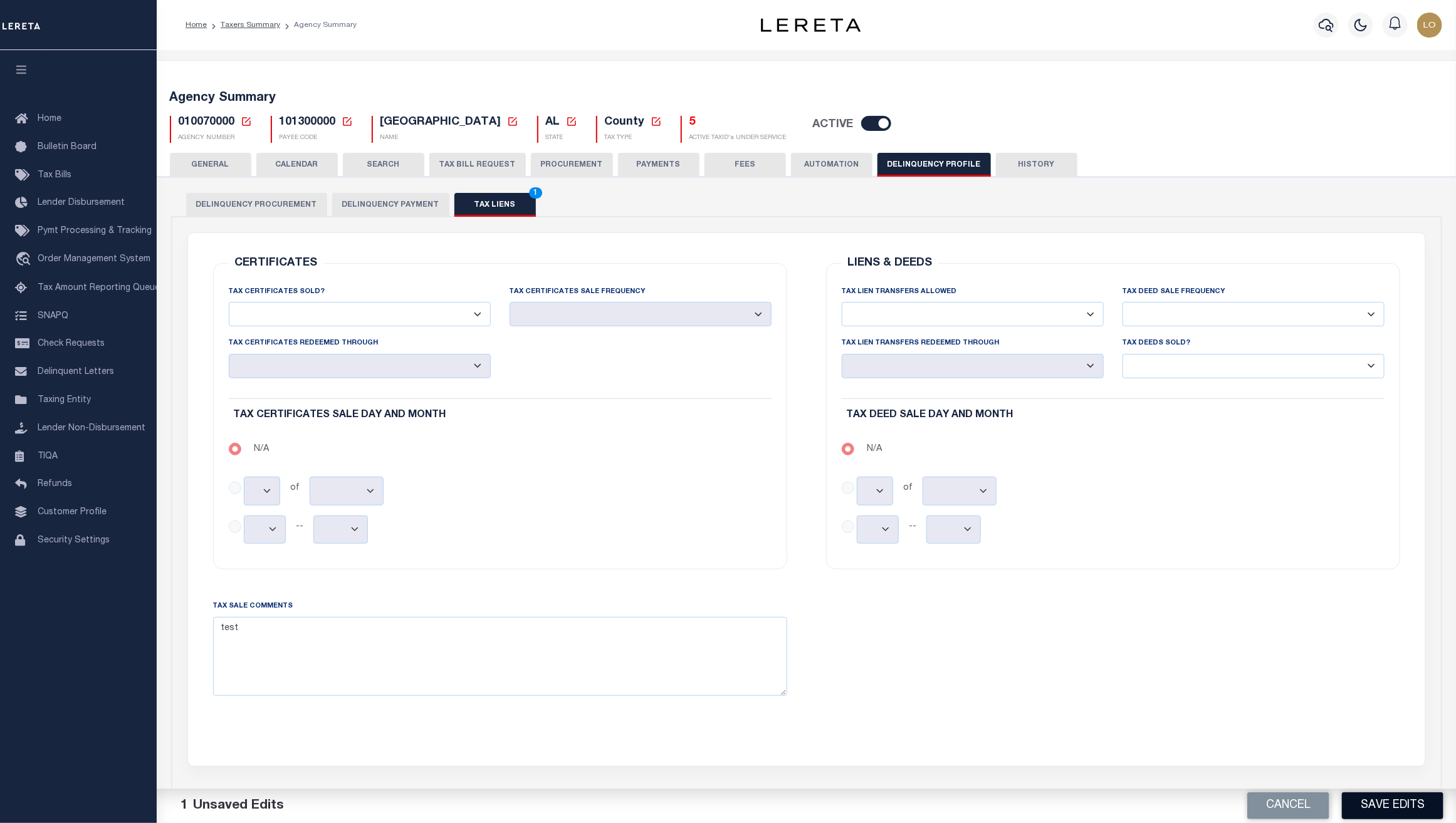
click at [1379, 796] on button "Save Edits" at bounding box center [1393, 807] width 102 height 27
